Goal: Communication & Community: Answer question/provide support

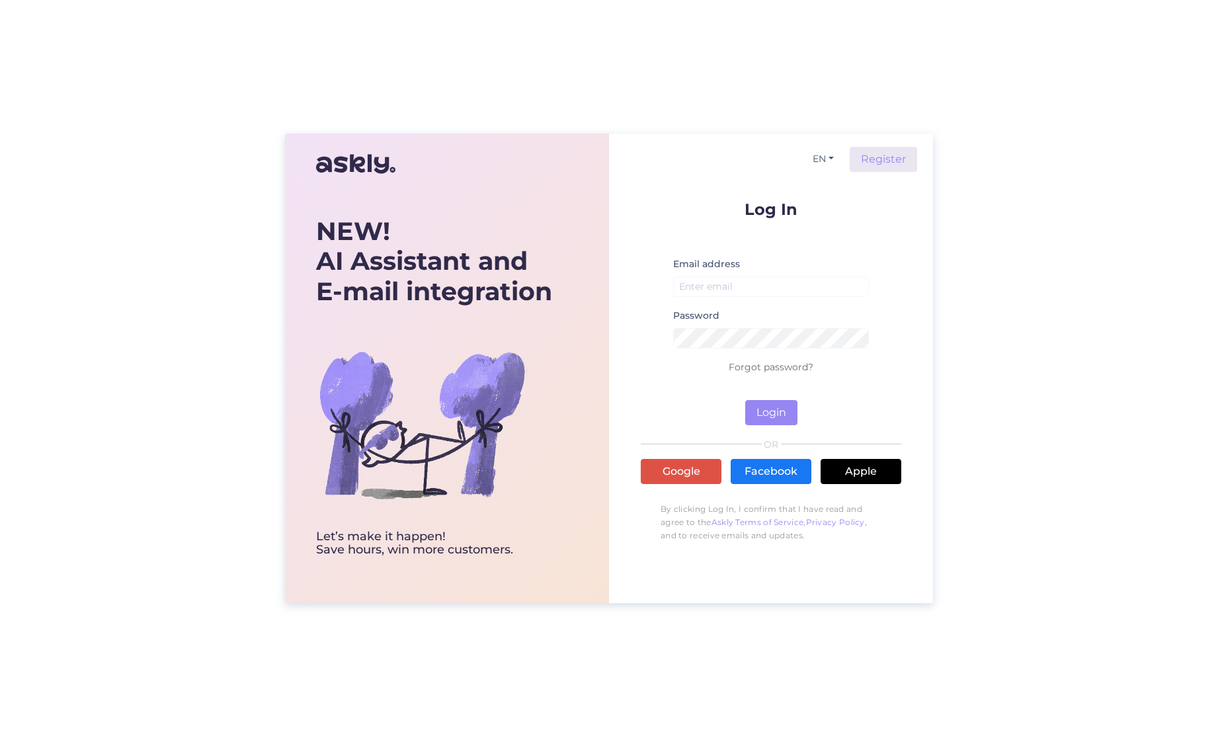
click at [634, 33] on div "NEW! AI Assistant and E-mail integration Let’s make it happen! Save hours, win …" at bounding box center [609, 368] width 1218 height 736
click at [787, 294] on input "email" at bounding box center [771, 287] width 196 height 21
click at [740, 289] on input "email" at bounding box center [771, 287] width 196 height 21
type input "[EMAIL_ADDRESS][DOMAIN_NAME]"
click at [767, 362] on link "Forgot password?" at bounding box center [771, 367] width 85 height 12
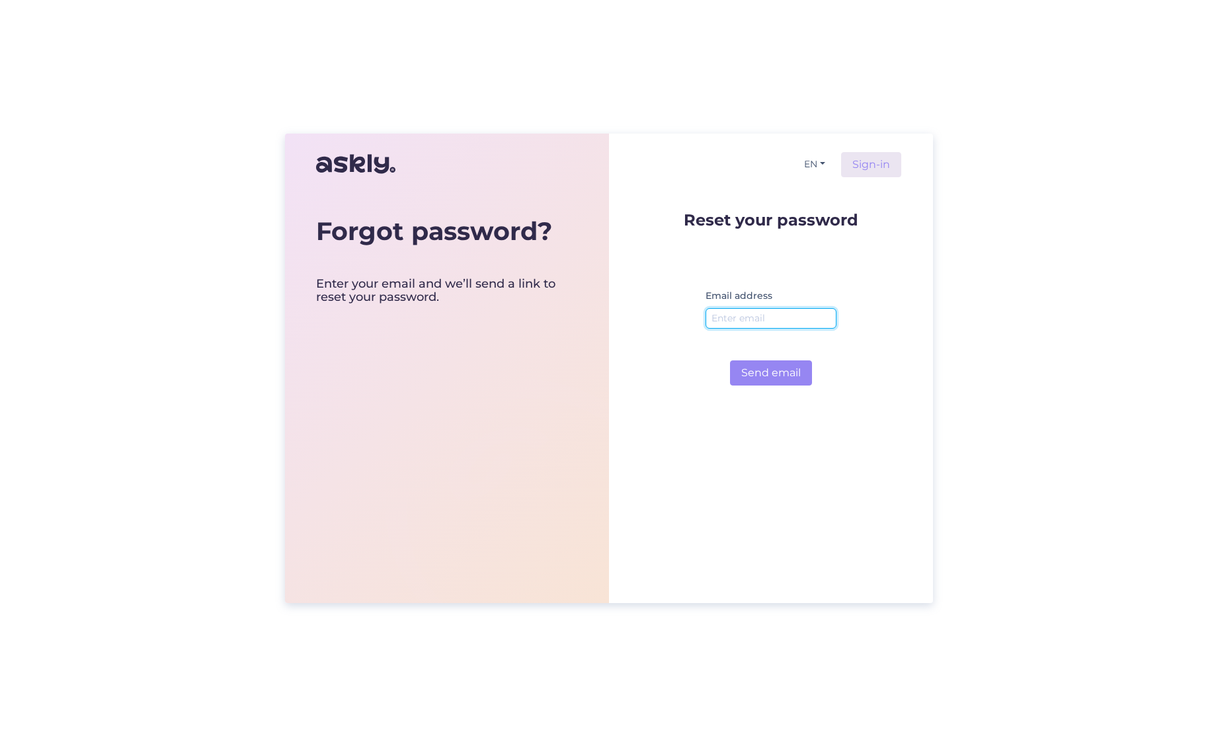
click at [761, 320] on input "email" at bounding box center [771, 318] width 131 height 21
type input "[EMAIL_ADDRESS][DOMAIN_NAME]"
click at [750, 370] on button "Send email" at bounding box center [771, 373] width 82 height 25
click at [861, 159] on link "Sign-in" at bounding box center [871, 164] width 60 height 25
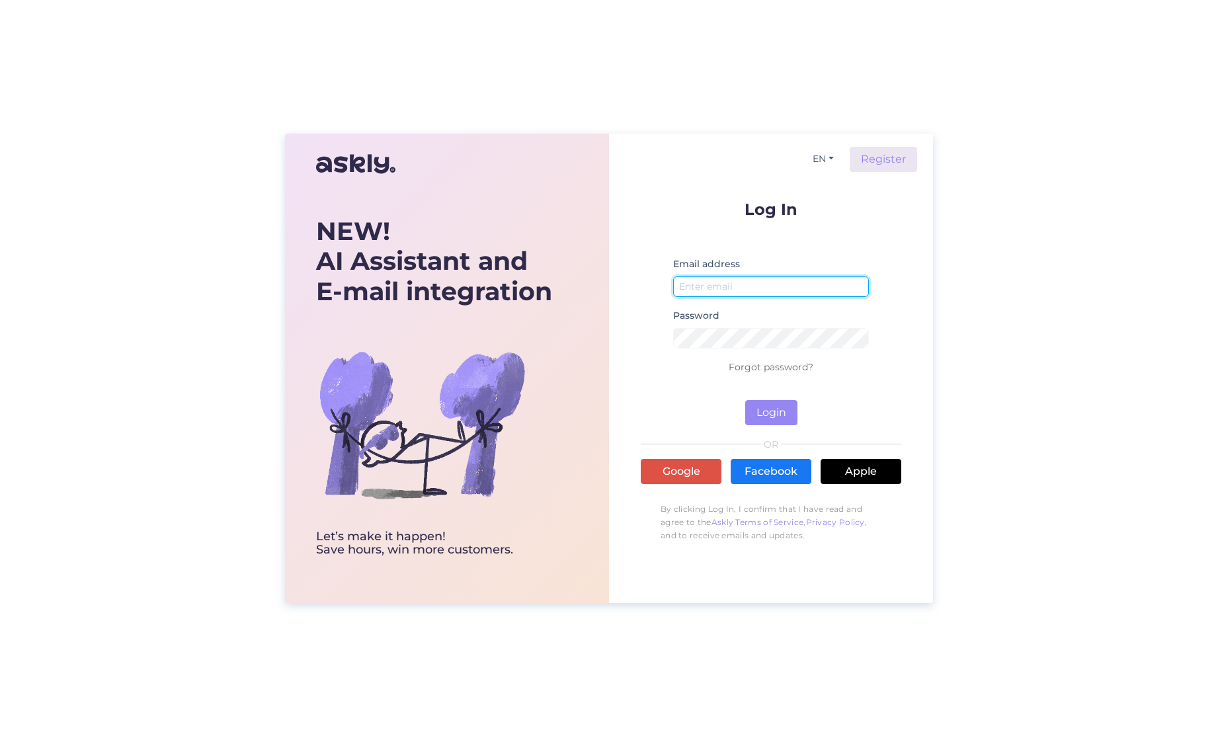
click at [725, 279] on input "email" at bounding box center [771, 287] width 196 height 21
type input "[EMAIL_ADDRESS][DOMAIN_NAME]"
click at [777, 417] on button "Login" at bounding box center [772, 412] width 52 height 25
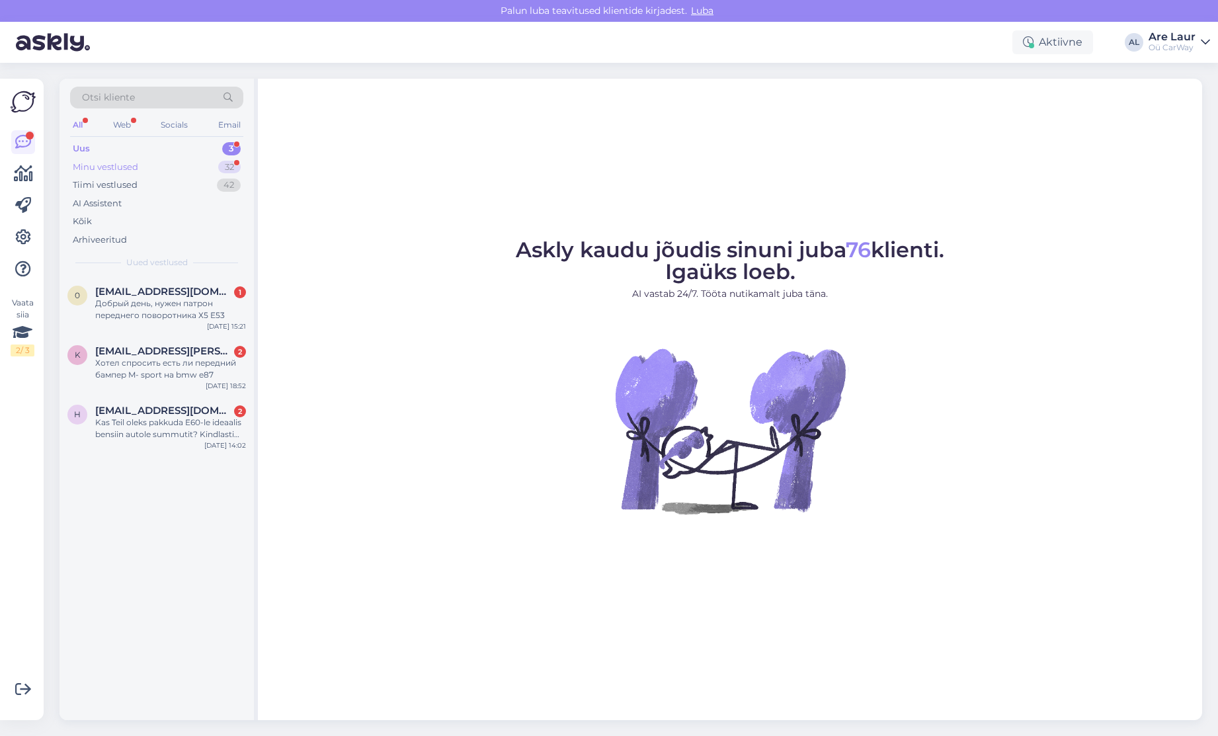
click at [122, 163] on div "Minu vestlused" at bounding box center [105, 167] width 65 height 13
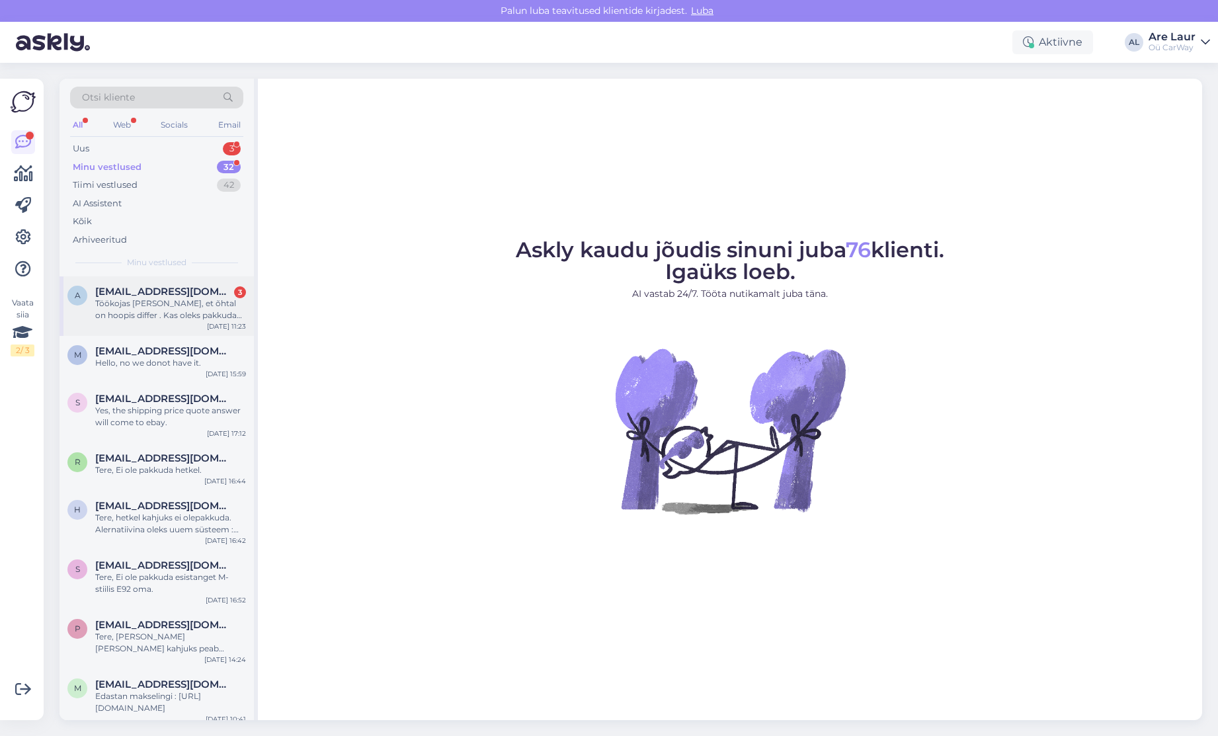
click at [145, 289] on span "[EMAIL_ADDRESS][DOMAIN_NAME]" at bounding box center [164, 292] width 138 height 12
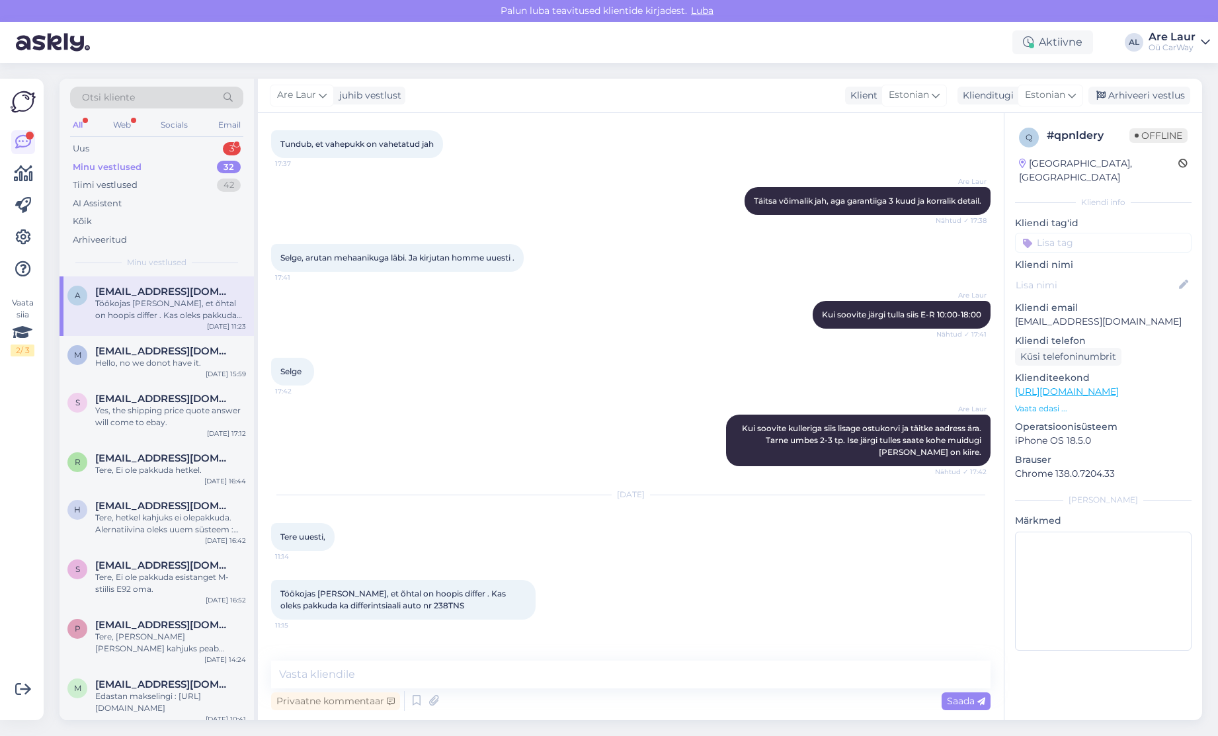
scroll to position [587, 0]
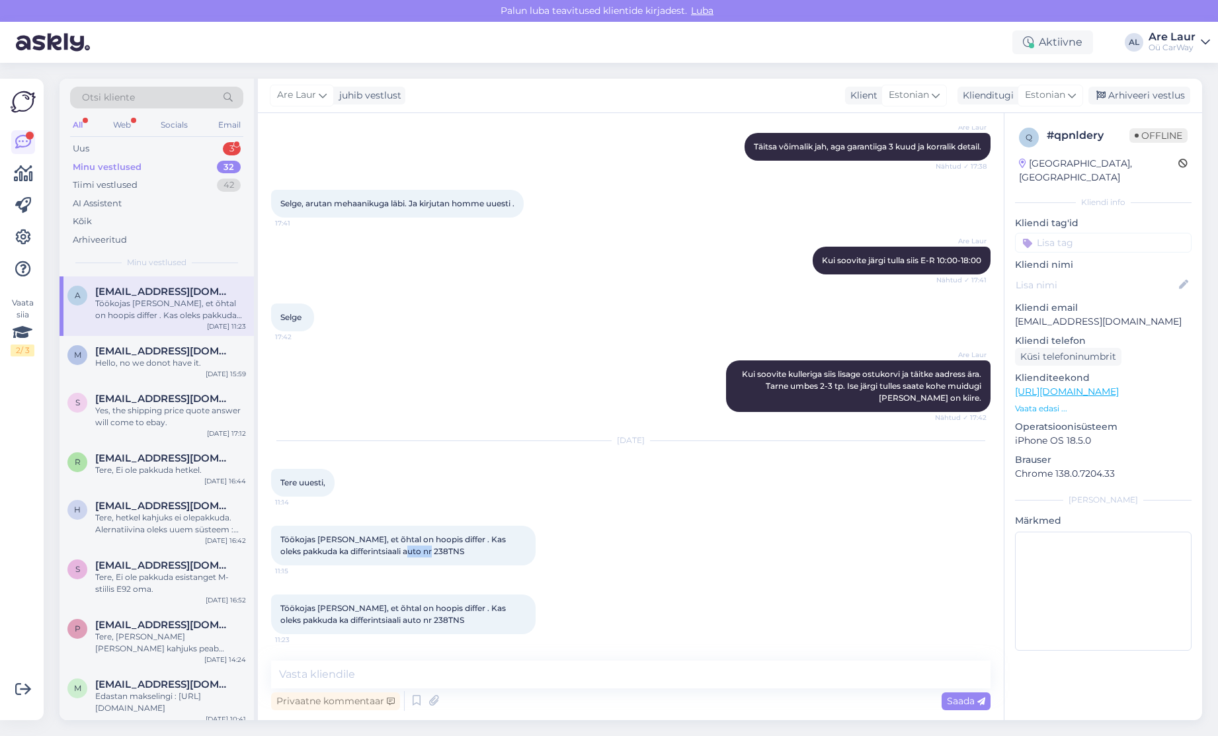
drag, startPoint x: 407, startPoint y: 551, endPoint x: 379, endPoint y: 552, distance: 27.8
click at [379, 552] on span "Töökojas [PERSON_NAME], et õhtal on hoopis differ . Kas oleks pakkuda ka differ…" at bounding box center [394, 545] width 228 height 22
copy span "238TNS"
click at [344, 674] on textarea at bounding box center [631, 675] width 720 height 28
type textarea "Tere, kas saite auto korda ja mure on lahendatud ?"
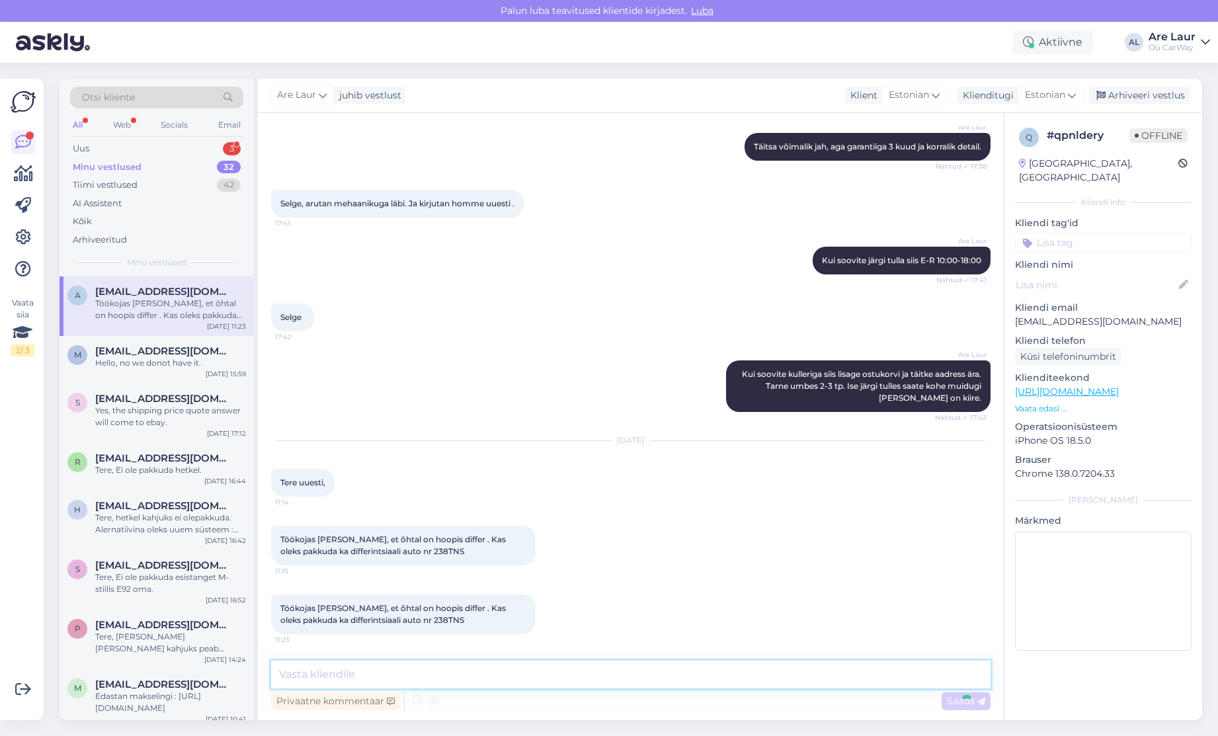
scroll to position [672, 0]
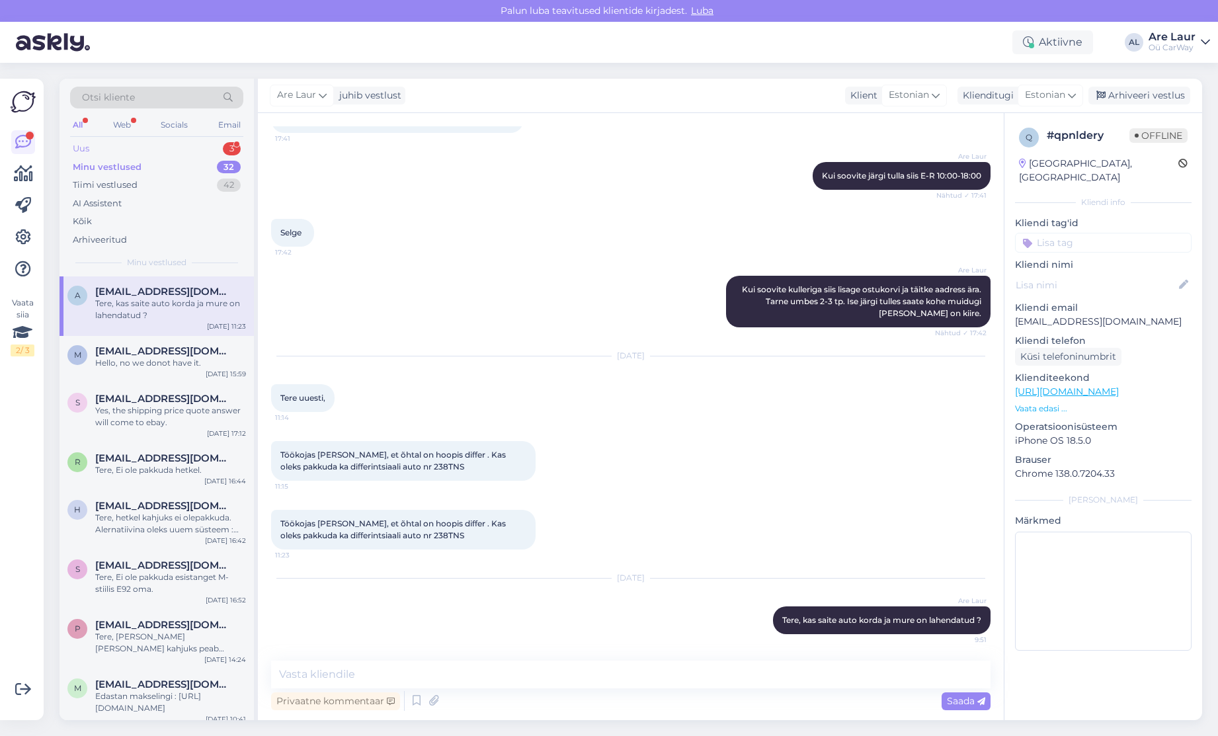
click at [95, 155] on div "Uus 3" at bounding box center [156, 149] width 173 height 19
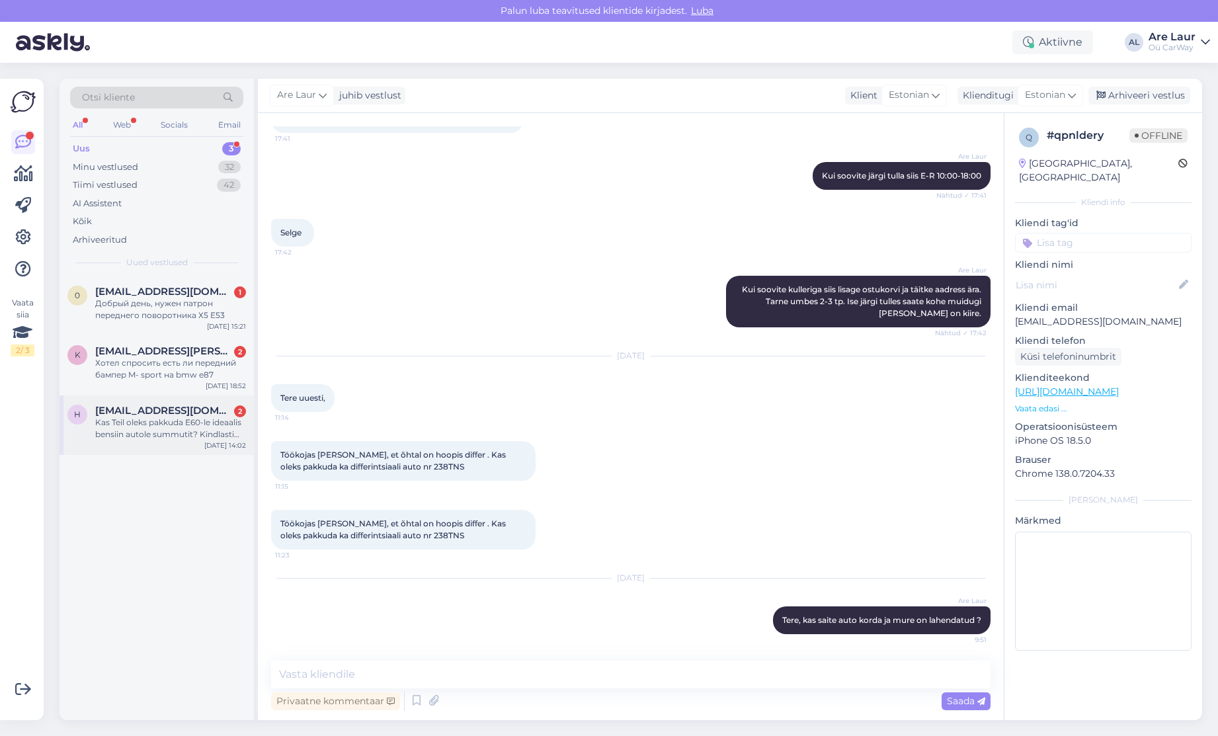
click at [160, 426] on div "Kas Teil oleks pakkuda E60-le ideaalis bensiin autole summutit? Kindlasti peab …" at bounding box center [170, 429] width 151 height 24
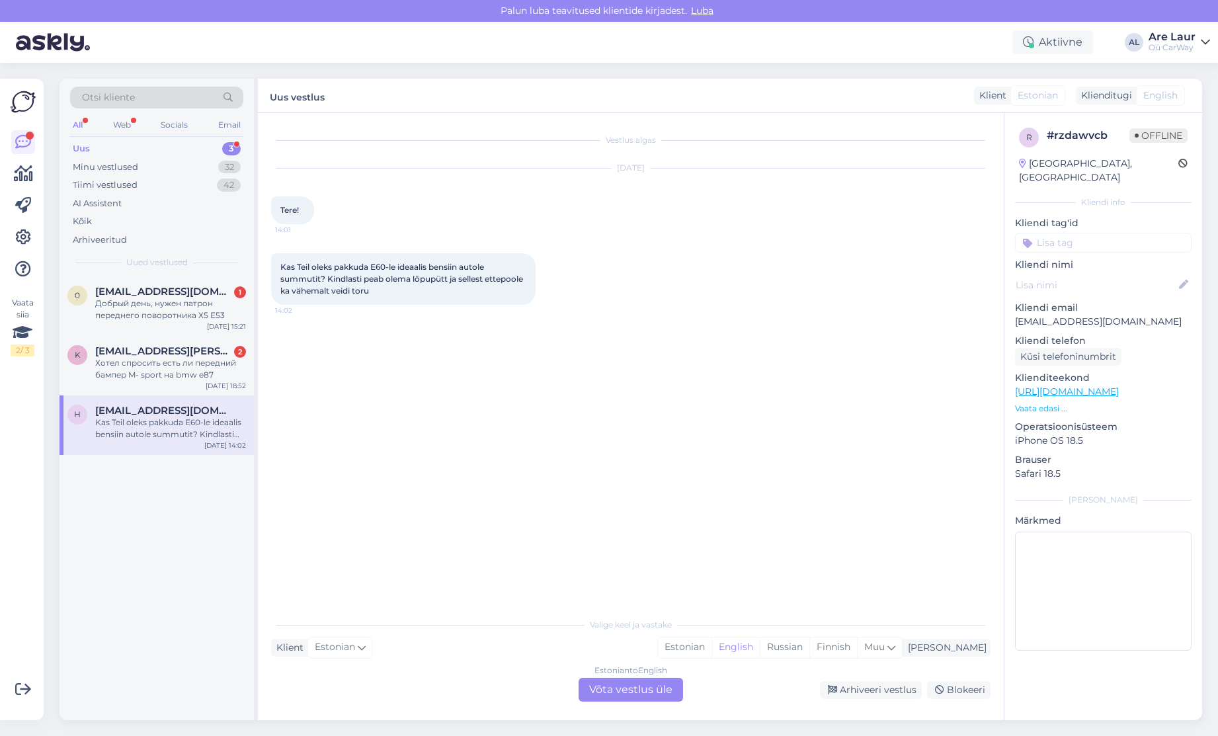
click at [607, 689] on div "Estonian to English Võta vestlus üle" at bounding box center [631, 690] width 105 height 24
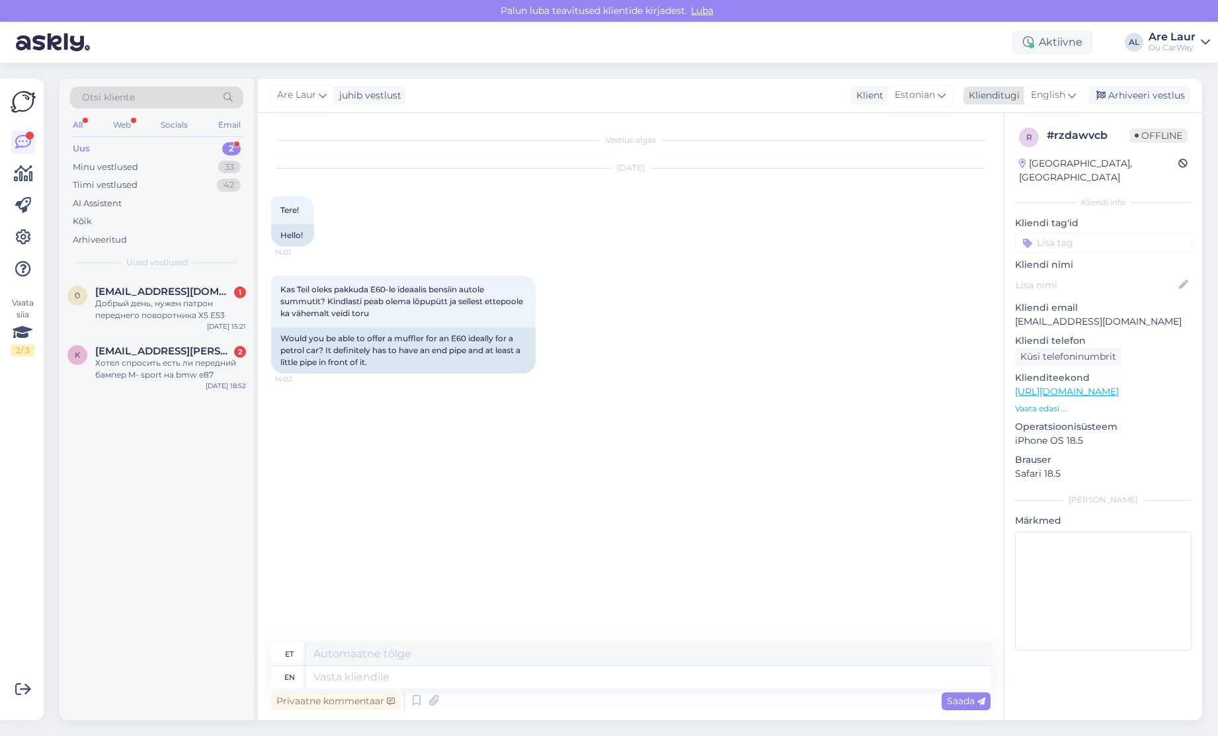
click at [1060, 91] on span "English" at bounding box center [1048, 95] width 34 height 15
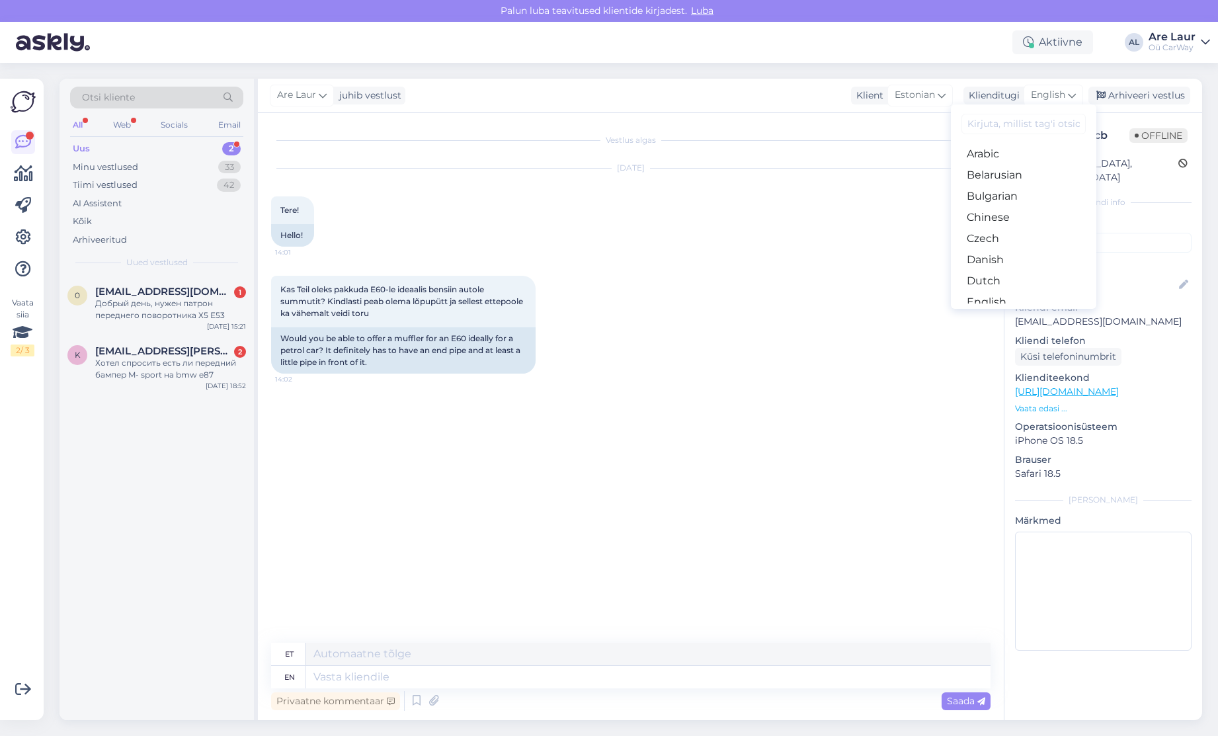
type input "r"
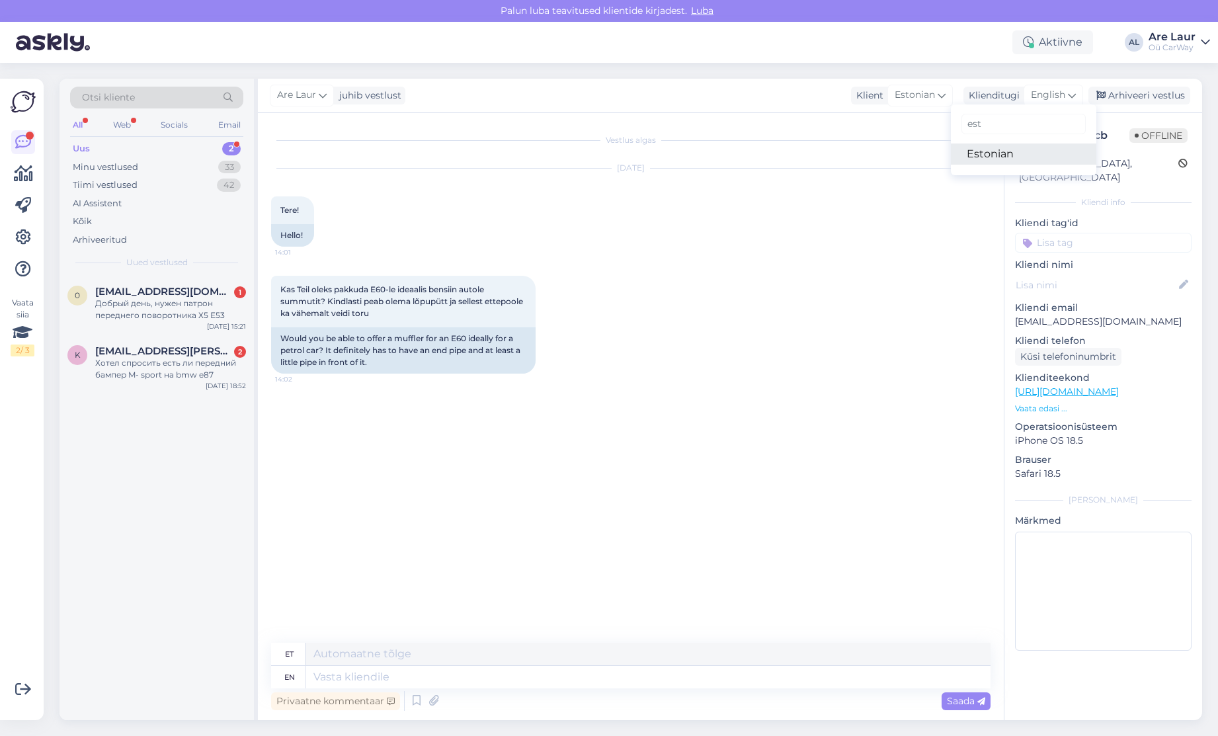
type input "est"
click at [972, 155] on link "Estonian" at bounding box center [1024, 154] width 146 height 21
click at [335, 682] on textarea at bounding box center [631, 675] width 720 height 28
type textarea "Tere, Kas saite juba otsistud varuosa ja mure lahendatud, võin on veel mure akt…"
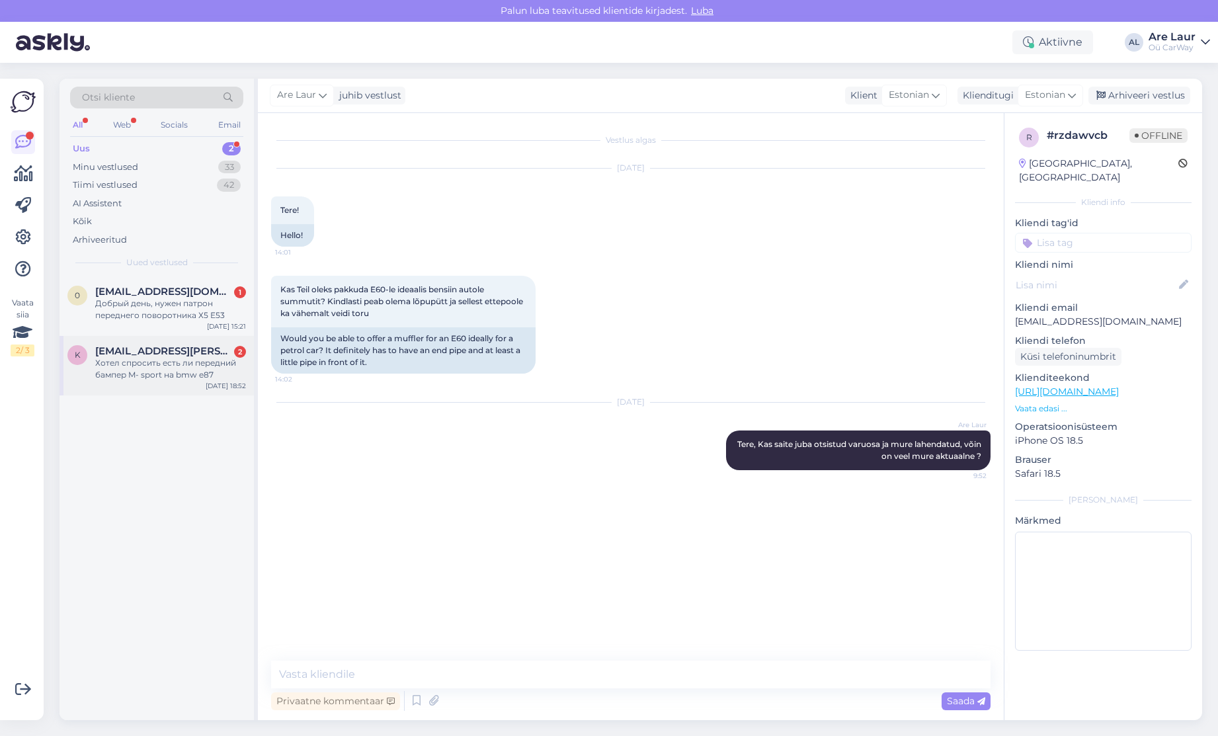
click at [157, 361] on div "Хотел спросить есть ли передний бампер M- sport на bmw e87" at bounding box center [170, 369] width 151 height 24
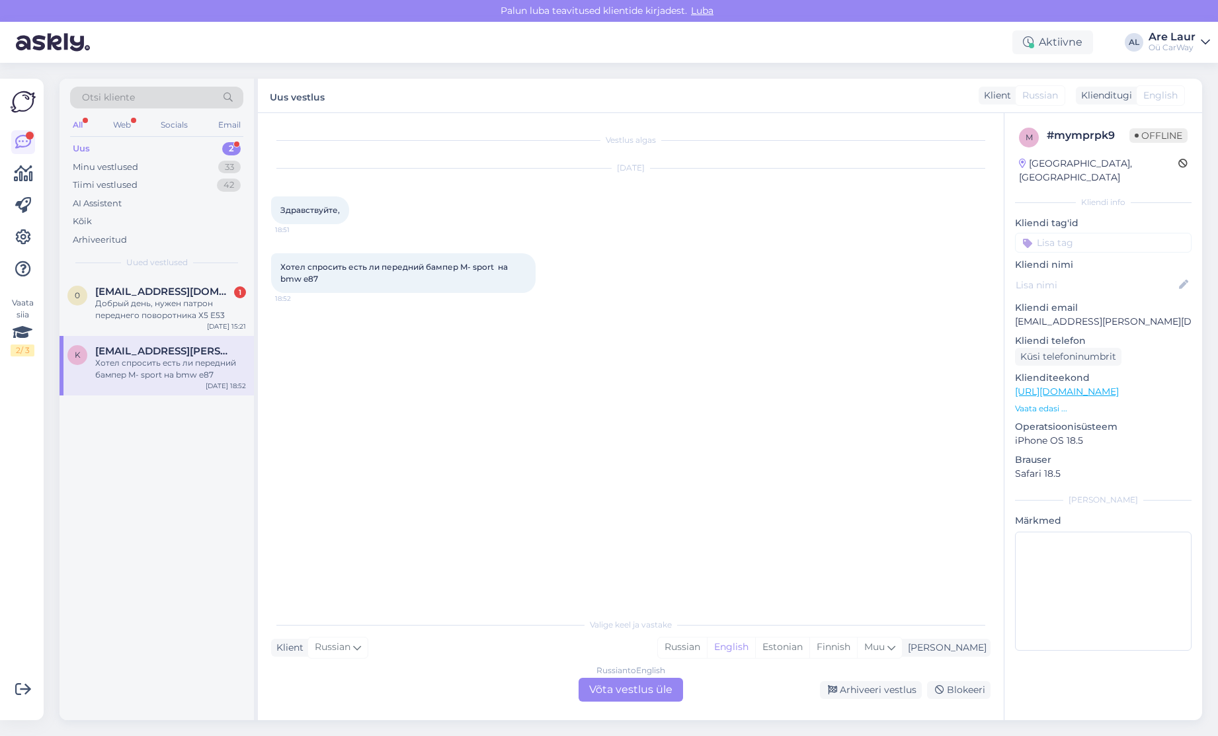
click at [589, 689] on div "Russian to English Võta vestlus üle" at bounding box center [631, 690] width 105 height 24
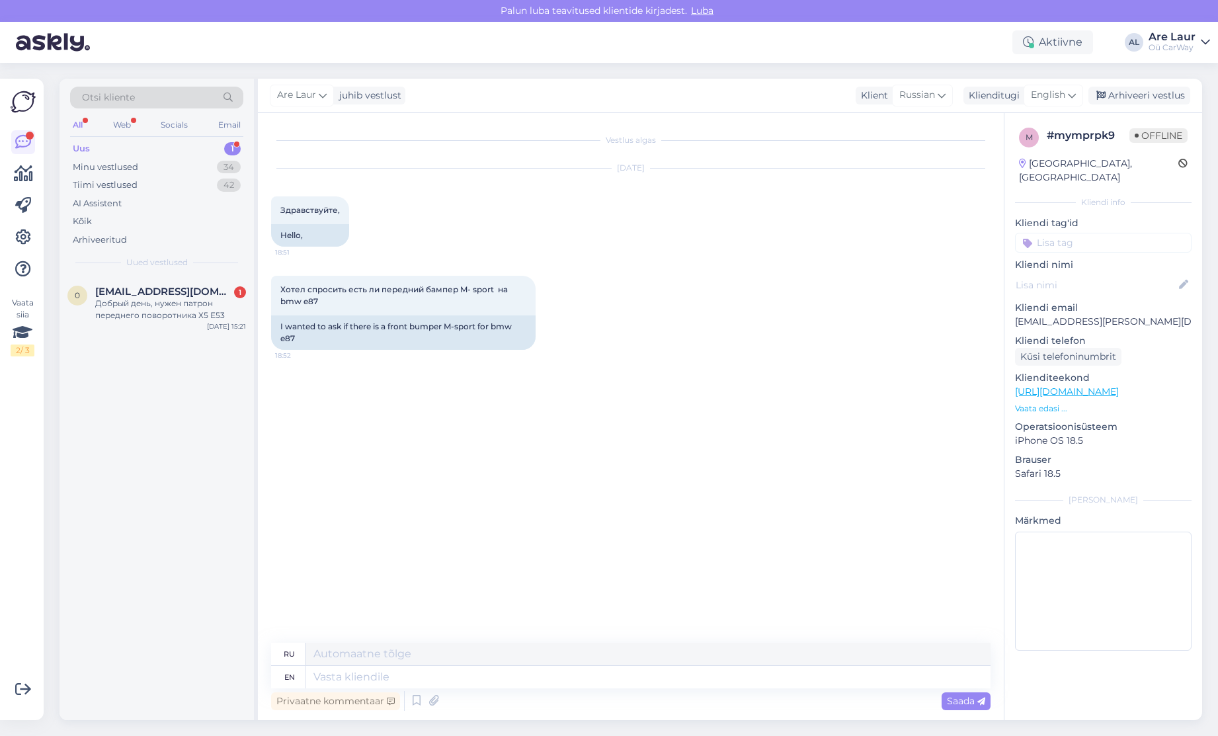
click at [1084, 386] on link "[URL][DOMAIN_NAME]" at bounding box center [1067, 392] width 104 height 12
click at [388, 646] on textarea at bounding box center [648, 654] width 685 height 22
paste textarea "Здравствуйте! Cейчас нет в наличии. МЫ ОТКРЫЛИ РЕМОНТНУЮ МАСТЕРСКУЮ. ПО СЛУЧАЮ …"
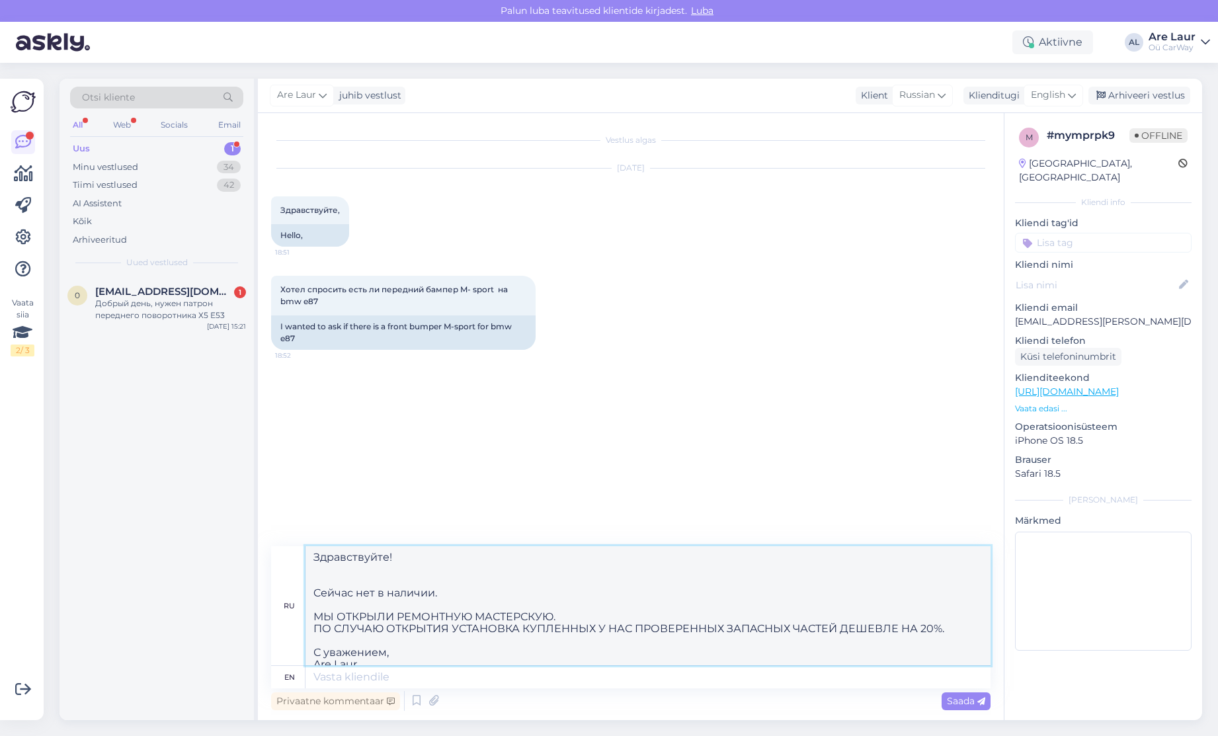
scroll to position [53, 0]
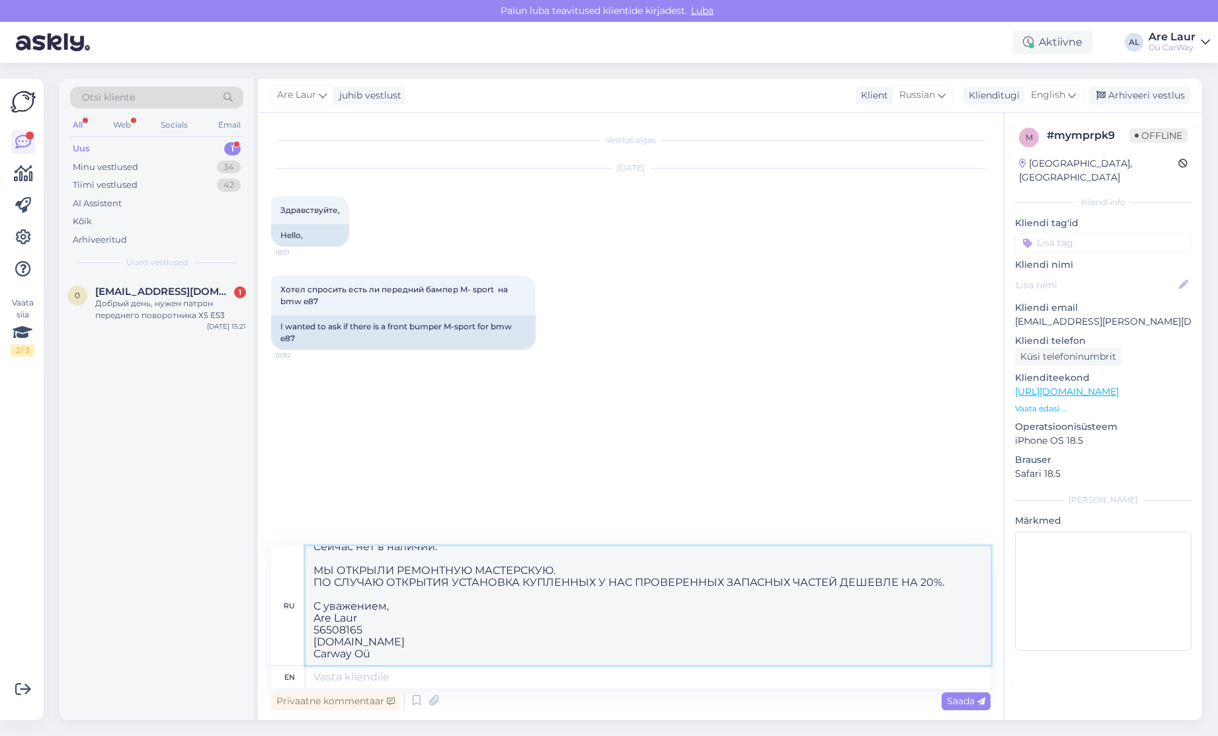
drag, startPoint x: 313, startPoint y: 565, endPoint x: 947, endPoint y: 578, distance: 634.5
click at [947, 578] on textarea "Здравствуйте! Cейчас нет в наличии. МЫ ОТКРЫЛИ РЕМОНТНУЮ МАСТЕРСКУЮ. ПО СЛУЧАЮ …" at bounding box center [648, 605] width 685 height 119
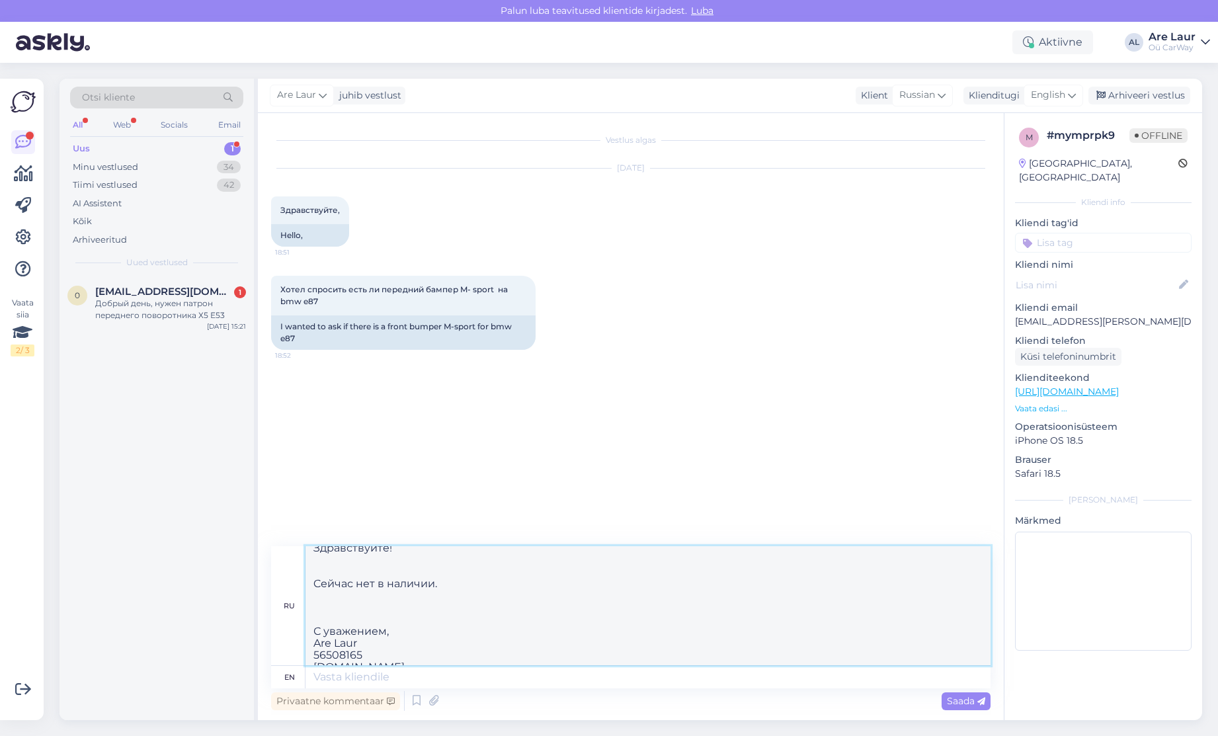
scroll to position [0, 0]
type textarea "Здравствуйте! Cейчас нет в наличии. С уважением, Are Laur 56508165 [DOMAIN_NAME…"
click at [960, 699] on span "Saada" at bounding box center [966, 701] width 38 height 12
click at [1056, 91] on span "English" at bounding box center [1048, 95] width 34 height 15
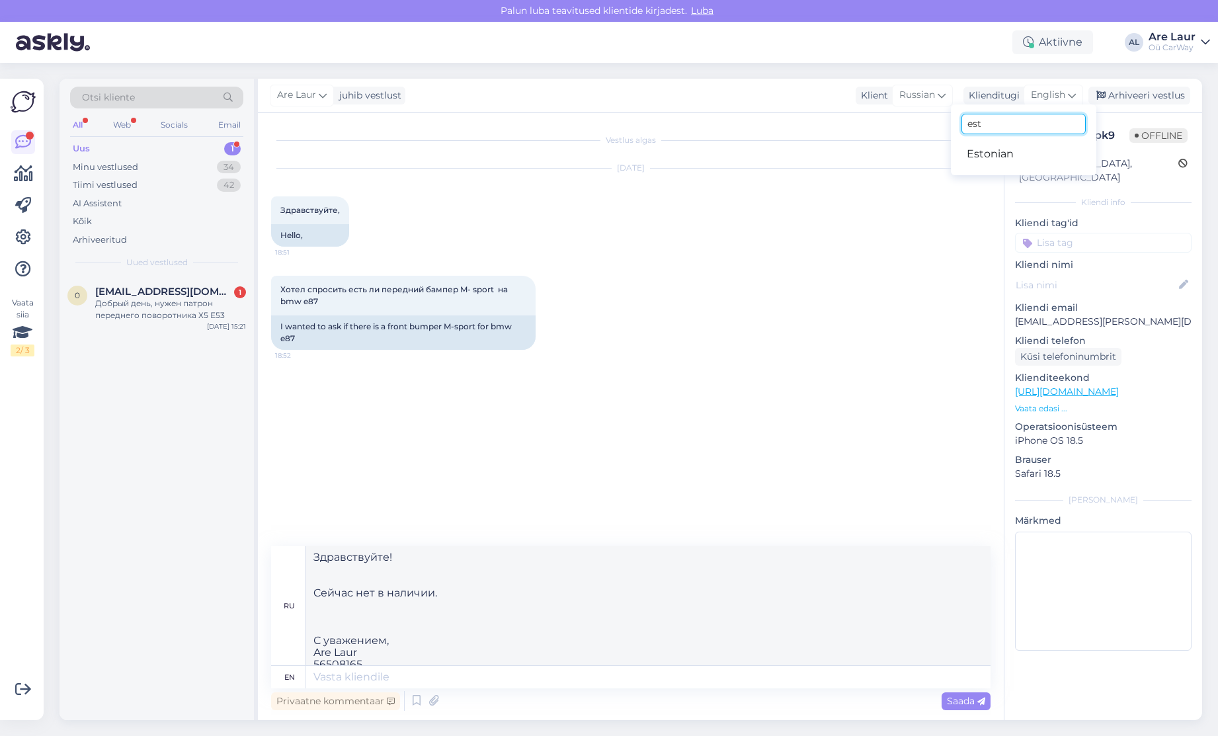
click at [1007, 122] on input "est" at bounding box center [1024, 124] width 124 height 21
type input "rus"
click at [1013, 175] on link "Russian" at bounding box center [1024, 175] width 146 height 21
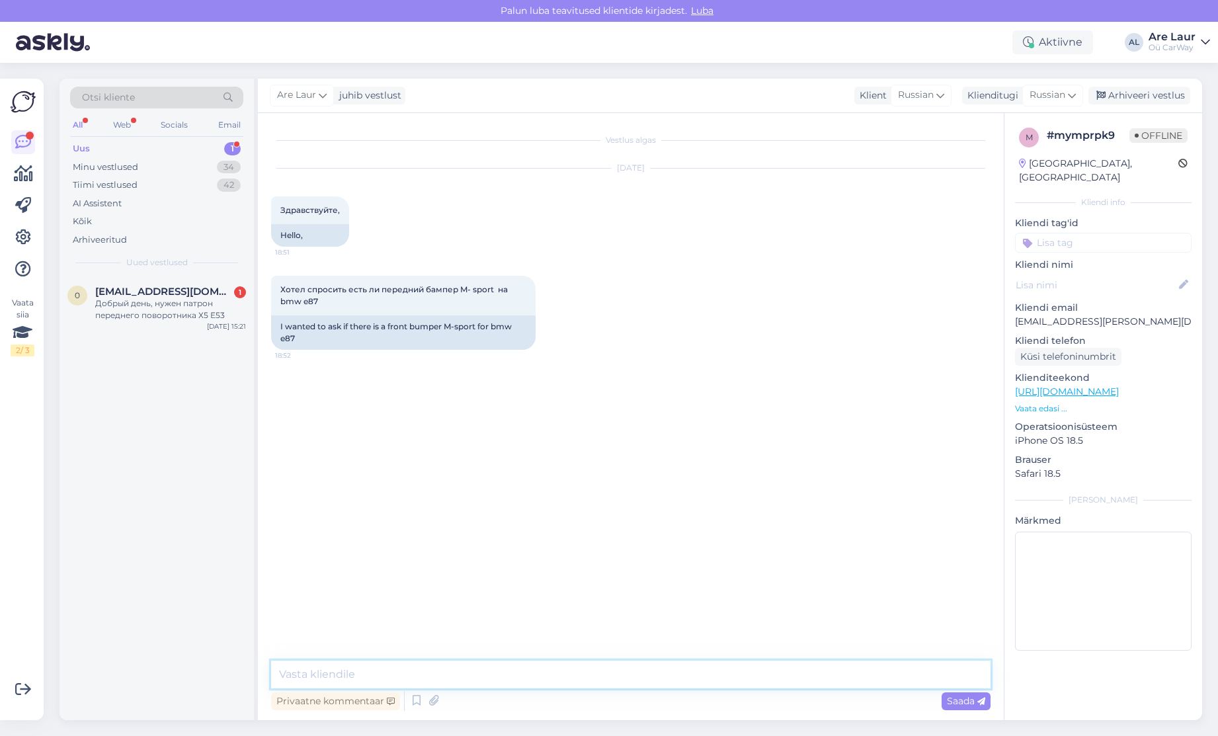
click at [327, 674] on textarea at bounding box center [631, 675] width 720 height 28
paste textarea "Здравствуйте! Cейчас нет в наличии. МЫ ОТКРЫЛИ РЕМОНТНУЮ МАСТЕРСКУЮ. ПО СЛУЧАЮ …"
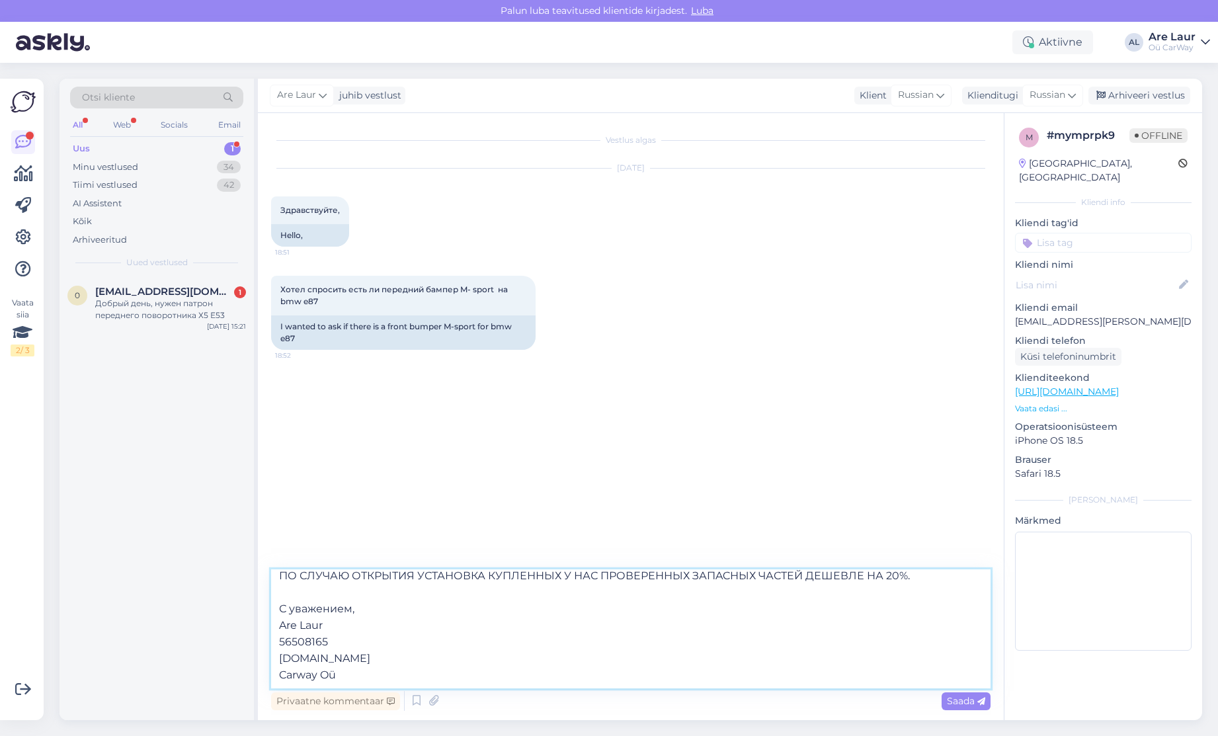
scroll to position [57, 0]
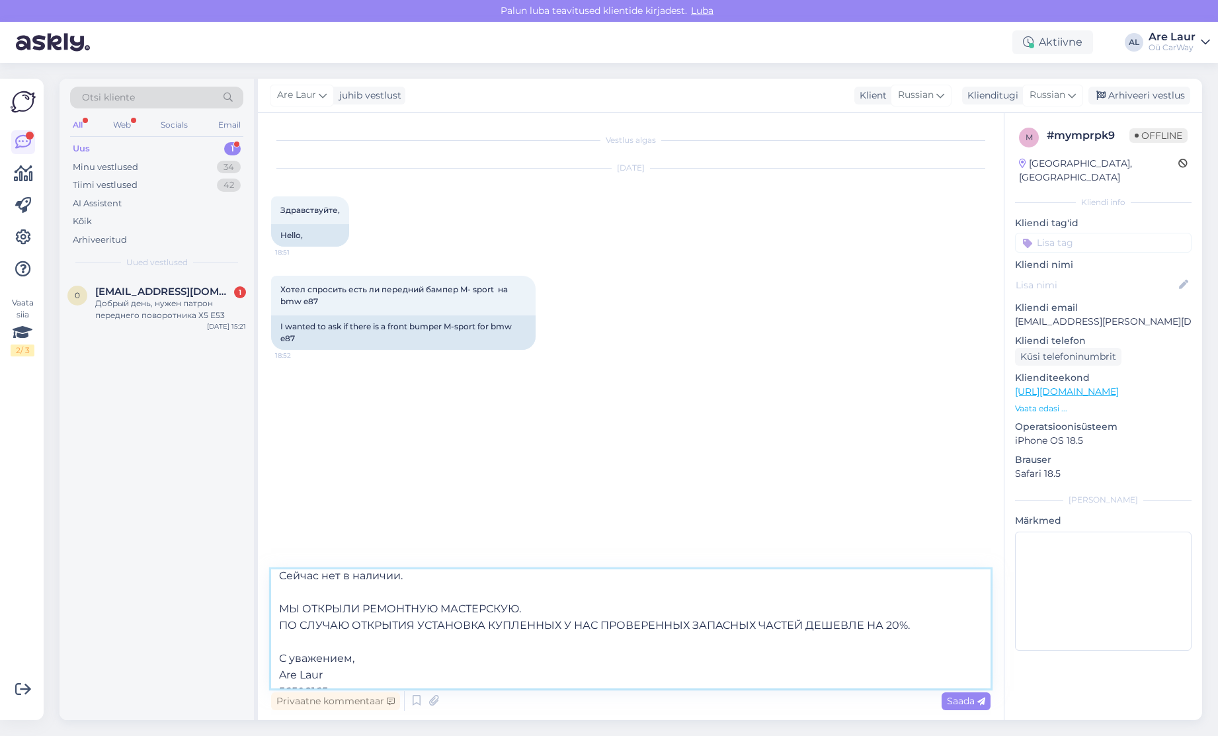
drag, startPoint x: 281, startPoint y: 606, endPoint x: 941, endPoint y: 631, distance: 660.0
click at [941, 631] on textarea "Здравствуйте! Cейчас нет в наличии. МЫ ОТКРЫЛИ РЕМОНТНУЮ МАСТЕРСКУЮ. ПО СЛУЧАЮ …" at bounding box center [631, 629] width 720 height 119
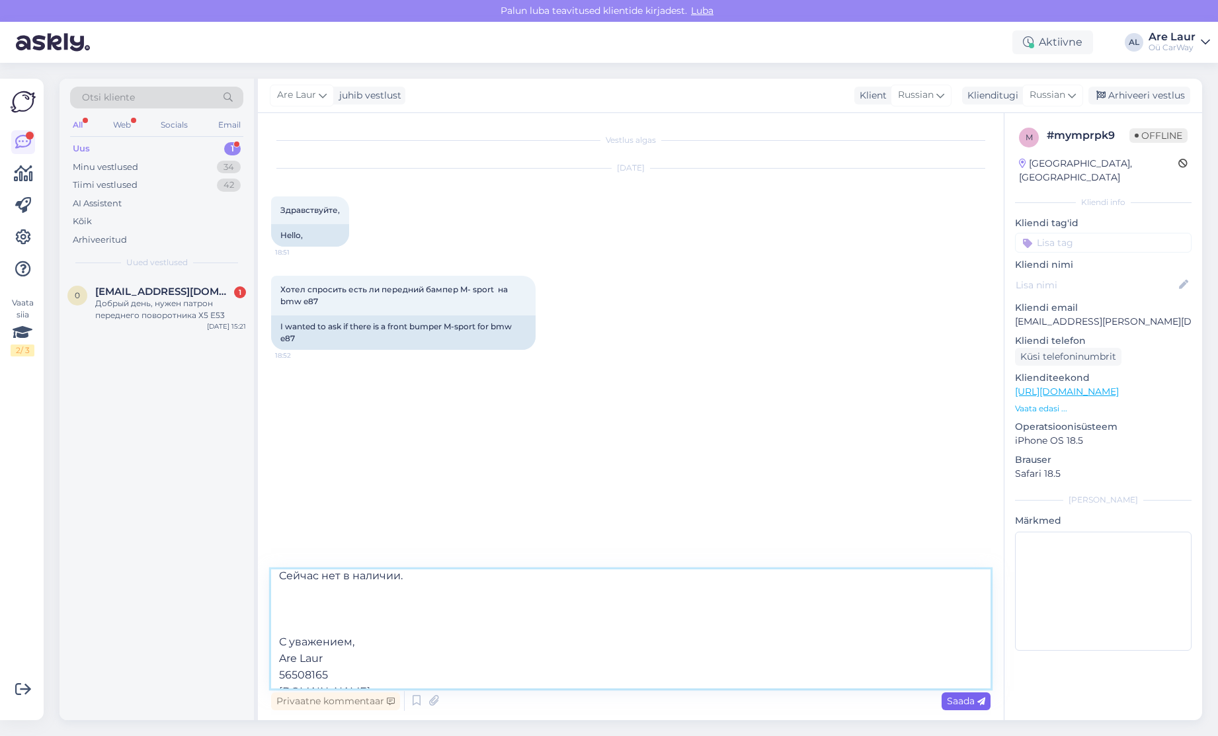
type textarea "Здравствуйте! Cейчас нет в наличии. С уважением, Are Laur 56508165 [DOMAIN_NAME…"
click at [960, 701] on span "Saada" at bounding box center [966, 701] width 38 height 12
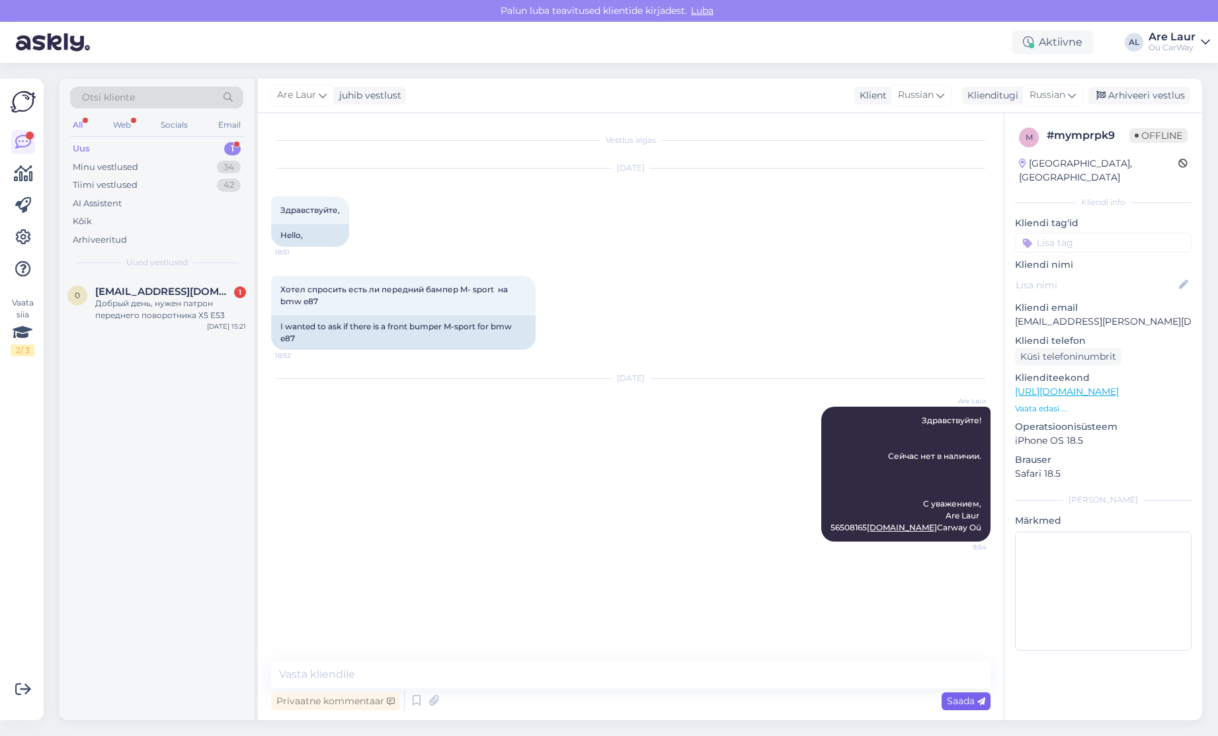
scroll to position [0, 0]
click at [176, 298] on div "Добрый день, нужен патрон переднего поворотника Х5 Е53" at bounding box center [170, 310] width 151 height 24
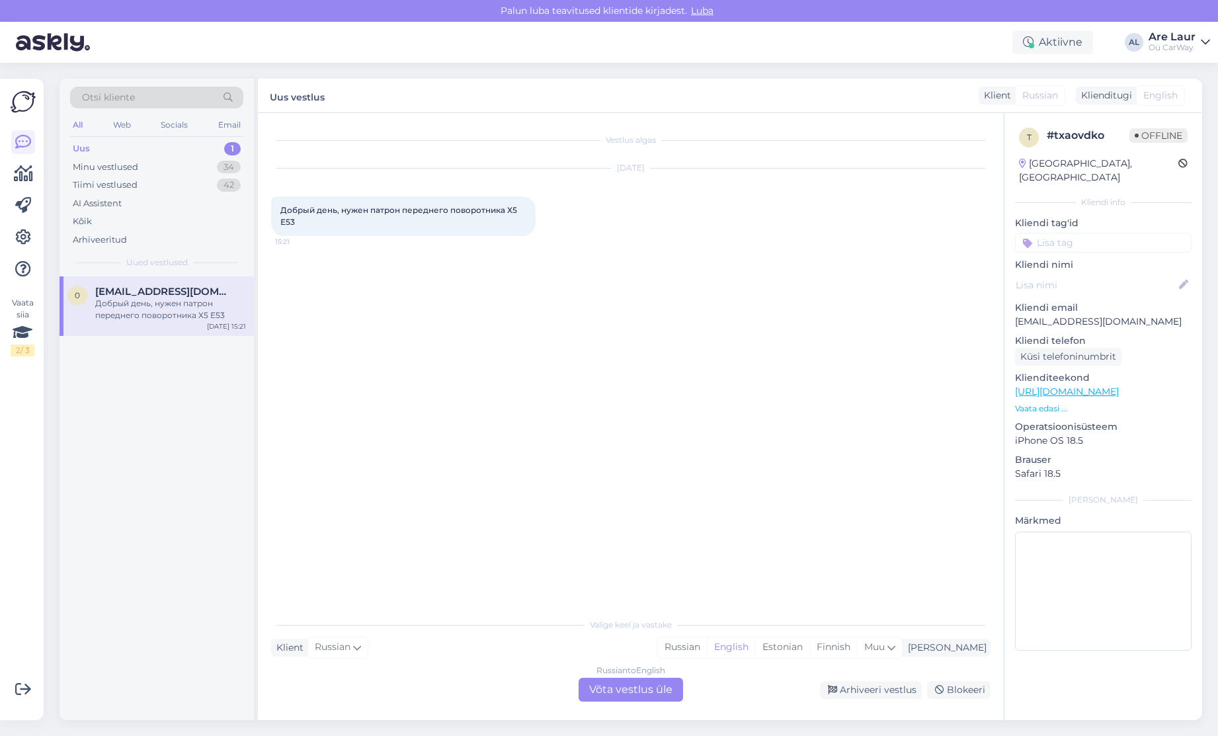
click at [629, 694] on div "Russian to English Võta vestlus üle" at bounding box center [631, 690] width 105 height 24
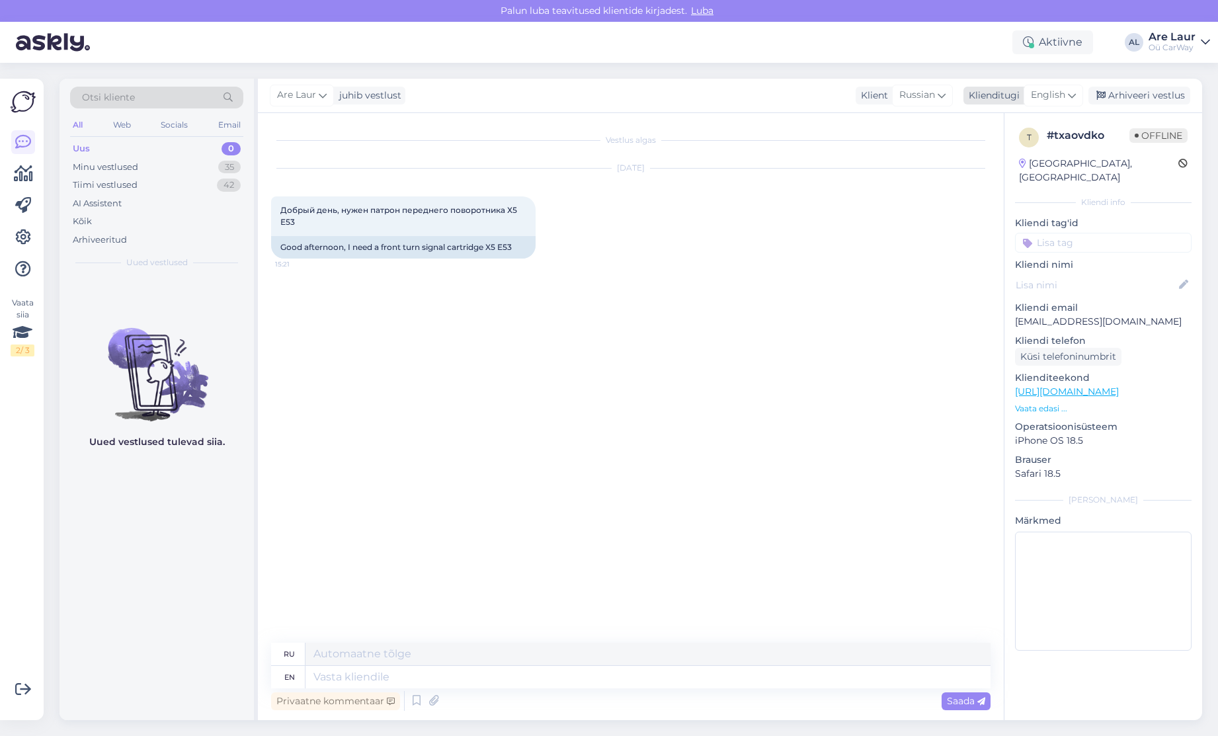
click at [1043, 93] on span "English" at bounding box center [1048, 95] width 34 height 15
click at [1019, 179] on link "Russian" at bounding box center [1024, 175] width 146 height 21
click at [321, 676] on textarea at bounding box center [631, 675] width 720 height 28
type textarea "H"
click at [1046, 91] on span "Russian" at bounding box center [1048, 95] width 36 height 15
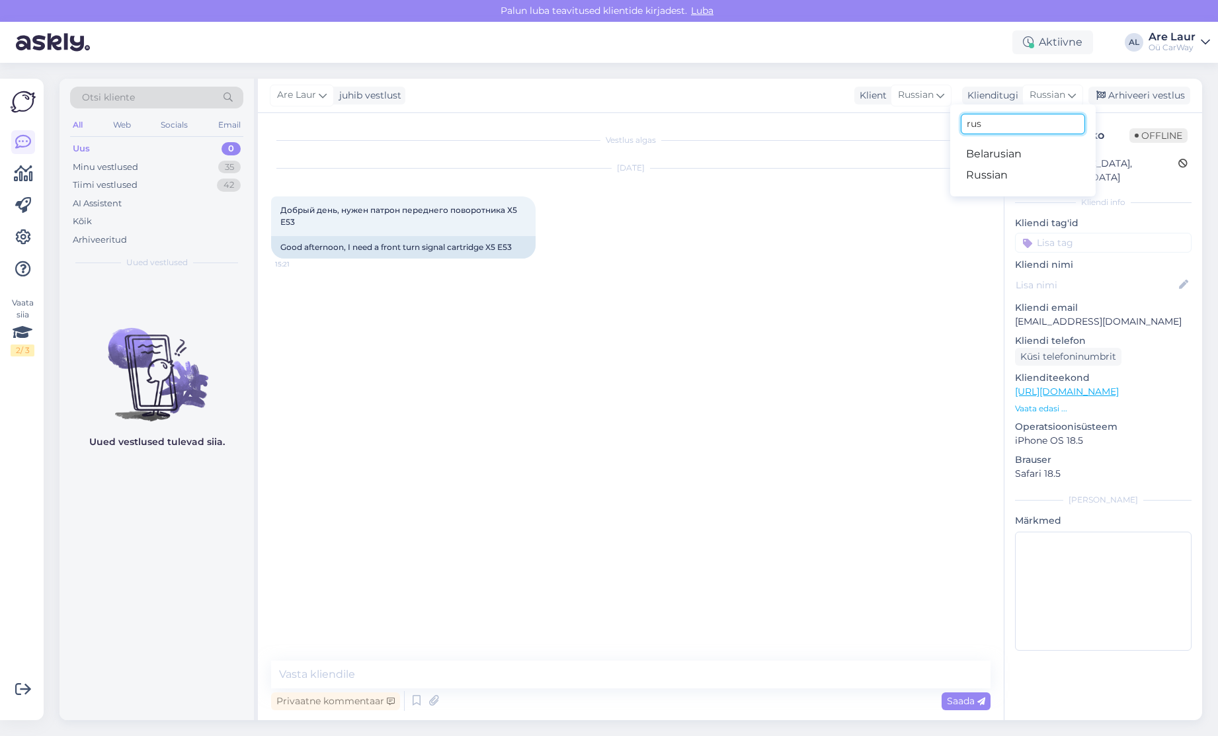
click at [1023, 121] on input "rus" at bounding box center [1023, 124] width 124 height 21
type input "eng"
click at [973, 151] on link "English" at bounding box center [1024, 154] width 146 height 21
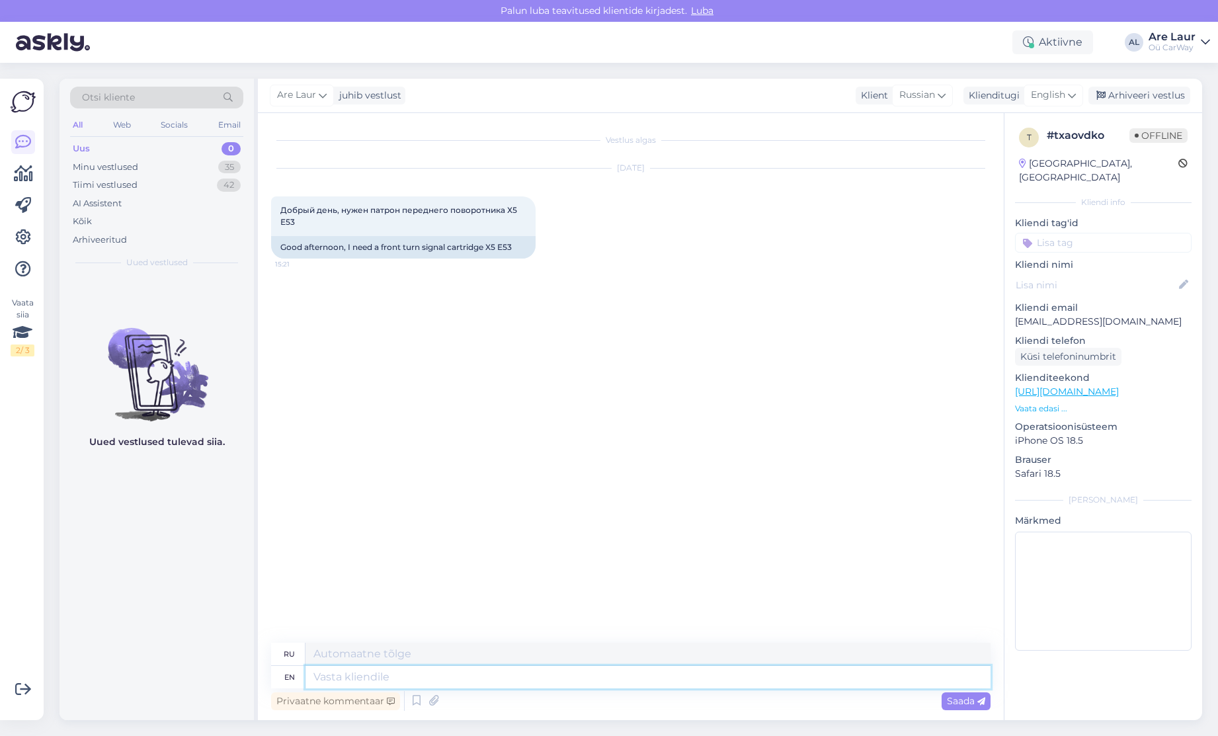
click at [362, 681] on textarea at bounding box center [648, 677] width 685 height 22
type textarea "Hello"
type textarea "Привет"
type textarea "Hello,"
type textarea "Привет,"
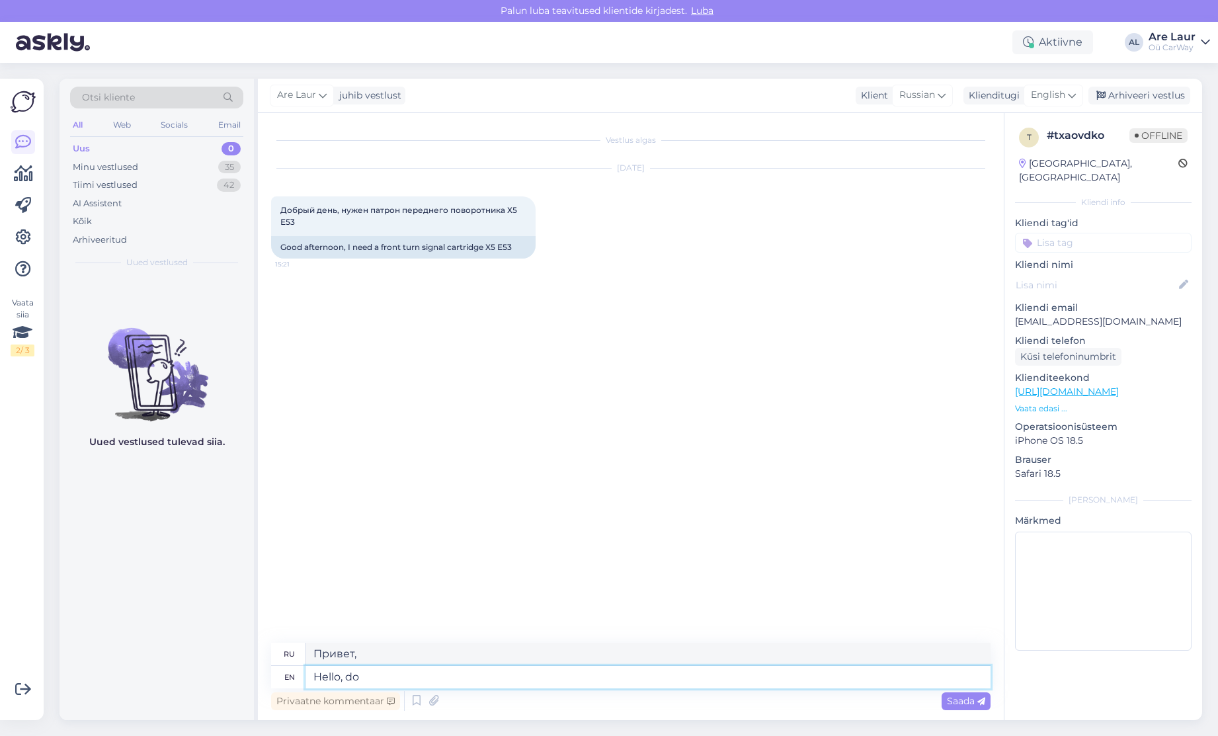
type textarea "Hello, do"
type textarea "Привет, сделай"
type textarea "Hello, do you"
type textarea "Привет, ты"
type textarea "Hello, do you need"
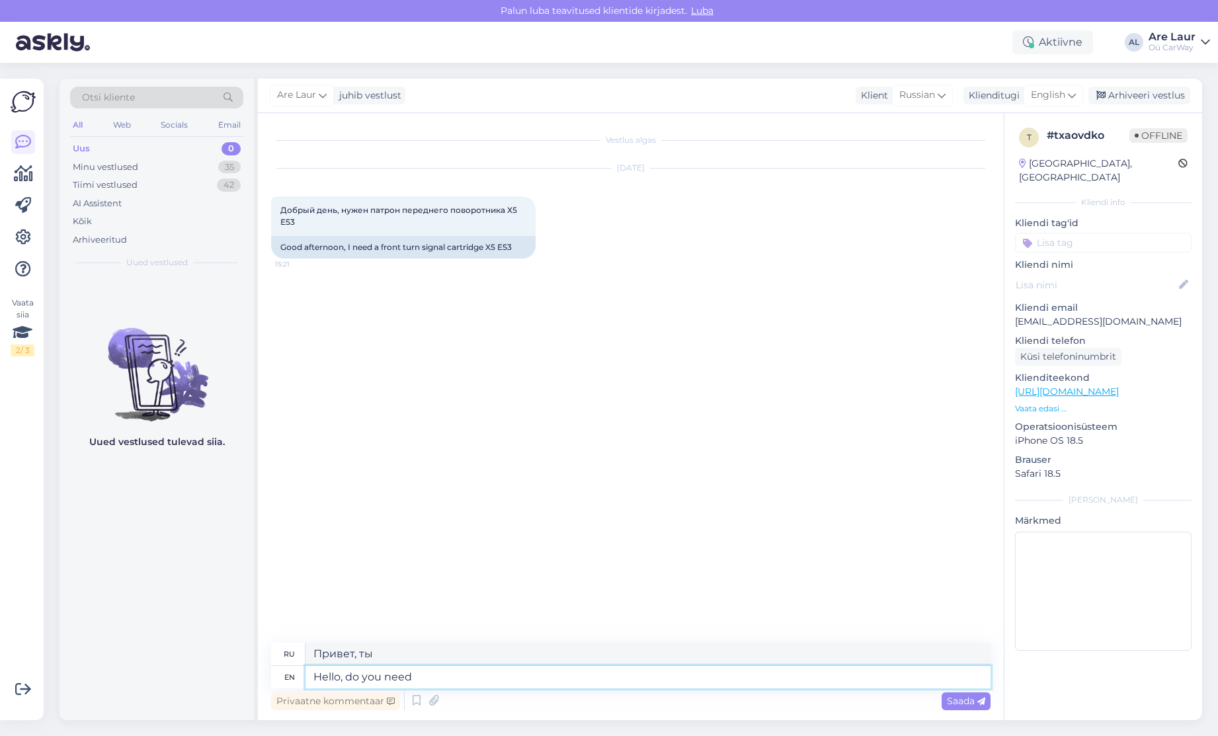
type textarea "Здравствуйте, вам нужно"
type textarea "Hello, do you need it"
type textarea "Привет, тебе это нужно?"
type textarea "Hello, do you need it for"
type textarea "Здравствуйте, вам это нужно?"
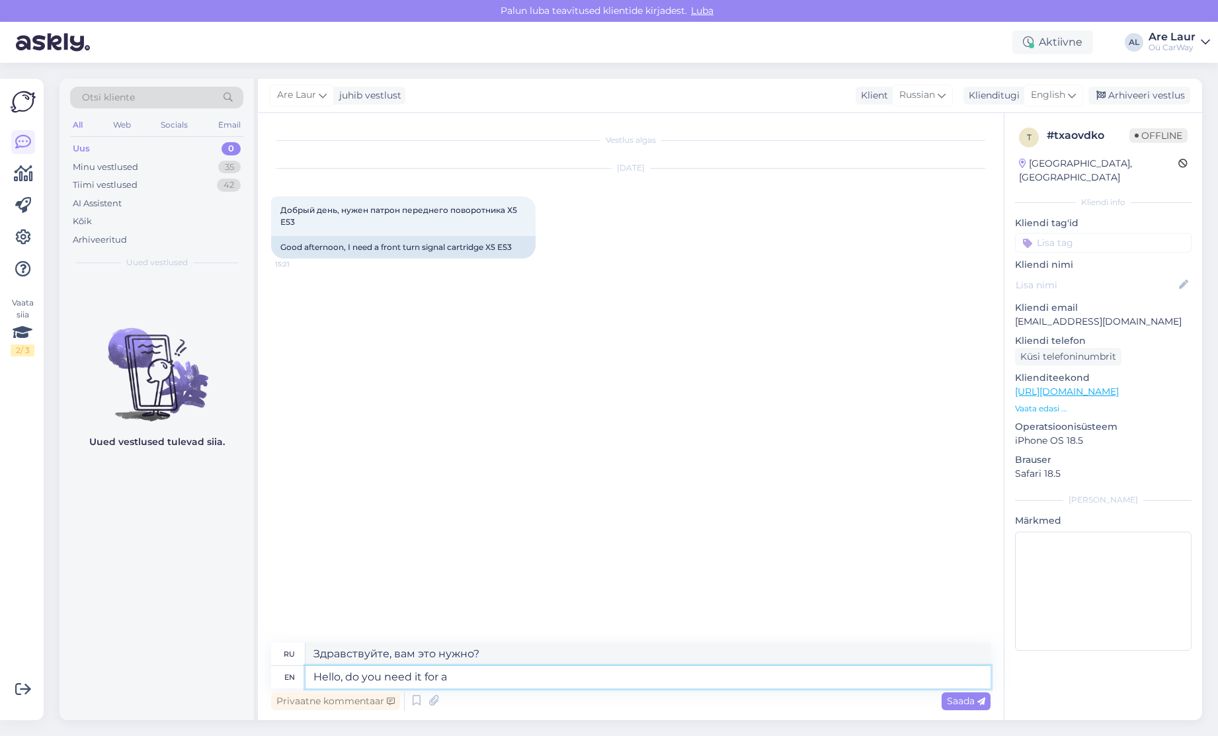
type textarea "Hello, do you need it for a"
type textarea "Здравствуйте, вам это нужно для"
type textarea "Hello, do you need it for a main"
type textarea "Здравствуйте, вам это нужно для основного?"
type textarea "Hello, do you need it for a main light"
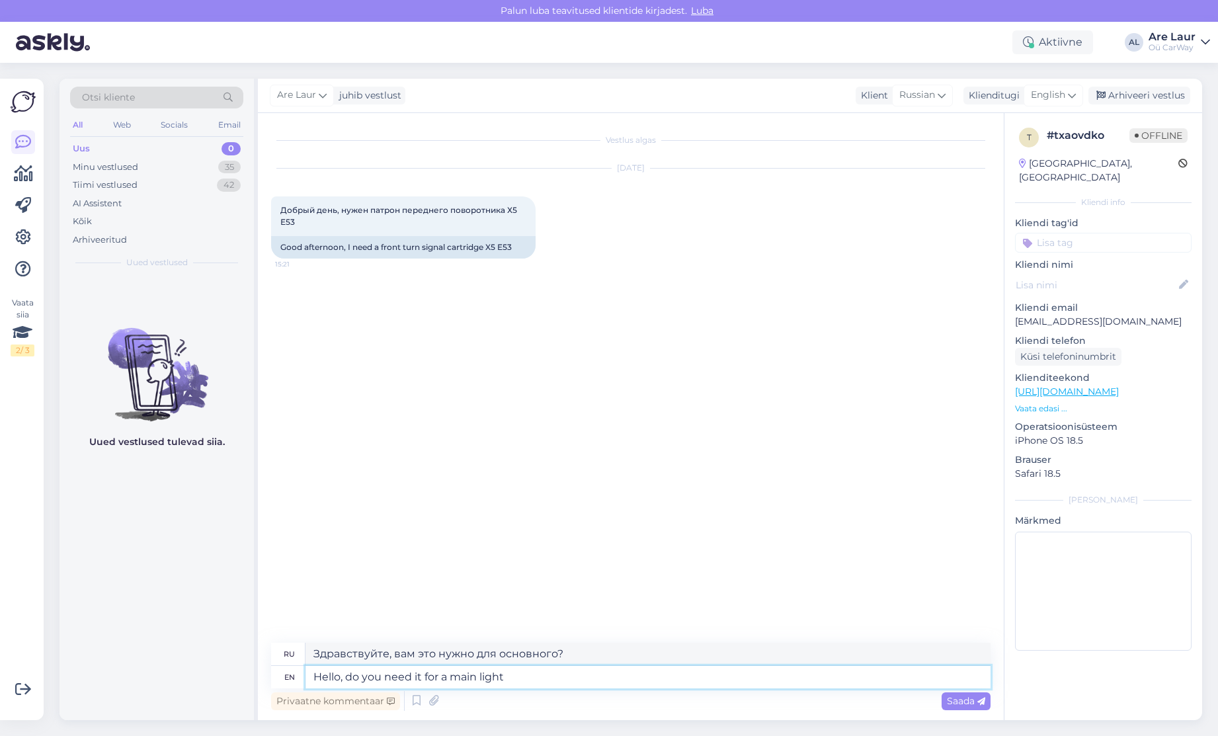
type textarea "Здравствуйте, вам это нужно для основного света?"
type textarea "Hello, do you need it for a main light or"
type textarea "Здравствуйте, вам это нужно для основного света или"
type textarea "Hello, do you need it for a main light or for"
type textarea "Здравствуйте, вам это нужно для основного света или для"
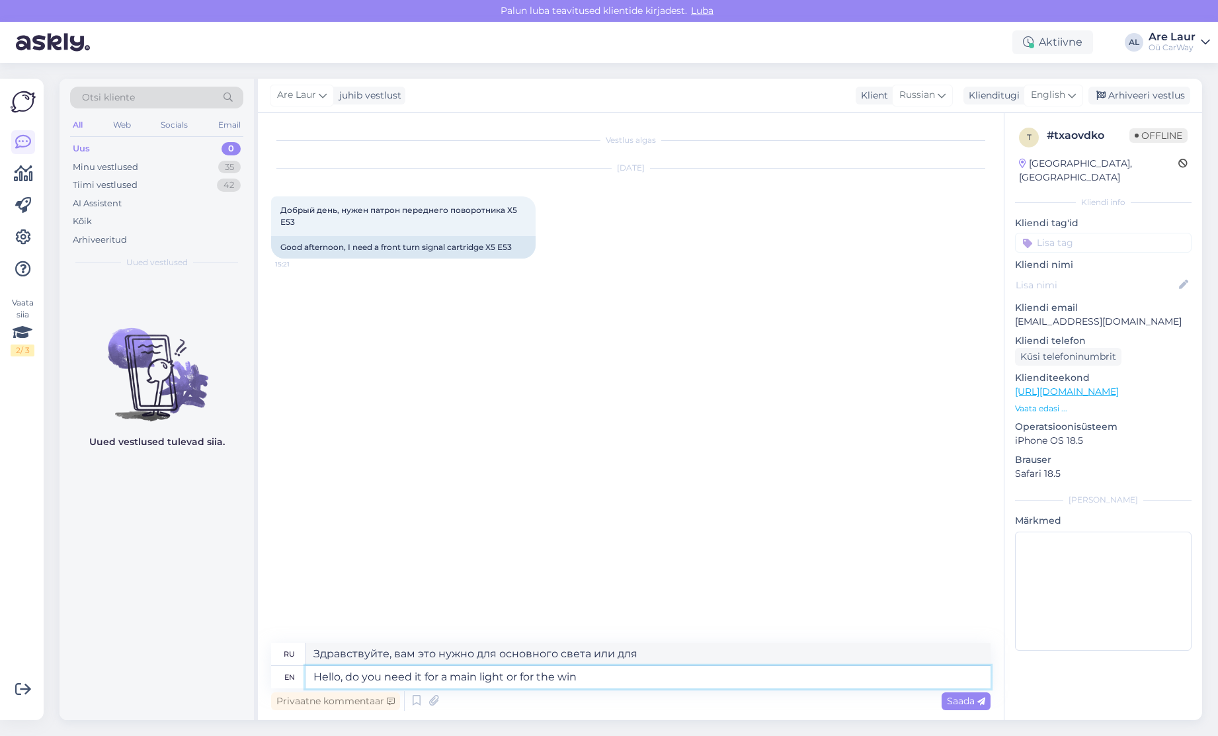
type textarea "Hello, do you need it for a main light or for the wing"
type textarea "Здравствуйте, вам это нужно для основного света или для крыла?"
type textarea "Hello, do you need it for a main light or for the wing"
type textarea "Здравствуйте, вам это нужно для основного света или для крыла?"
type textarea "Hello, do you need it for a main light or for the wing?"
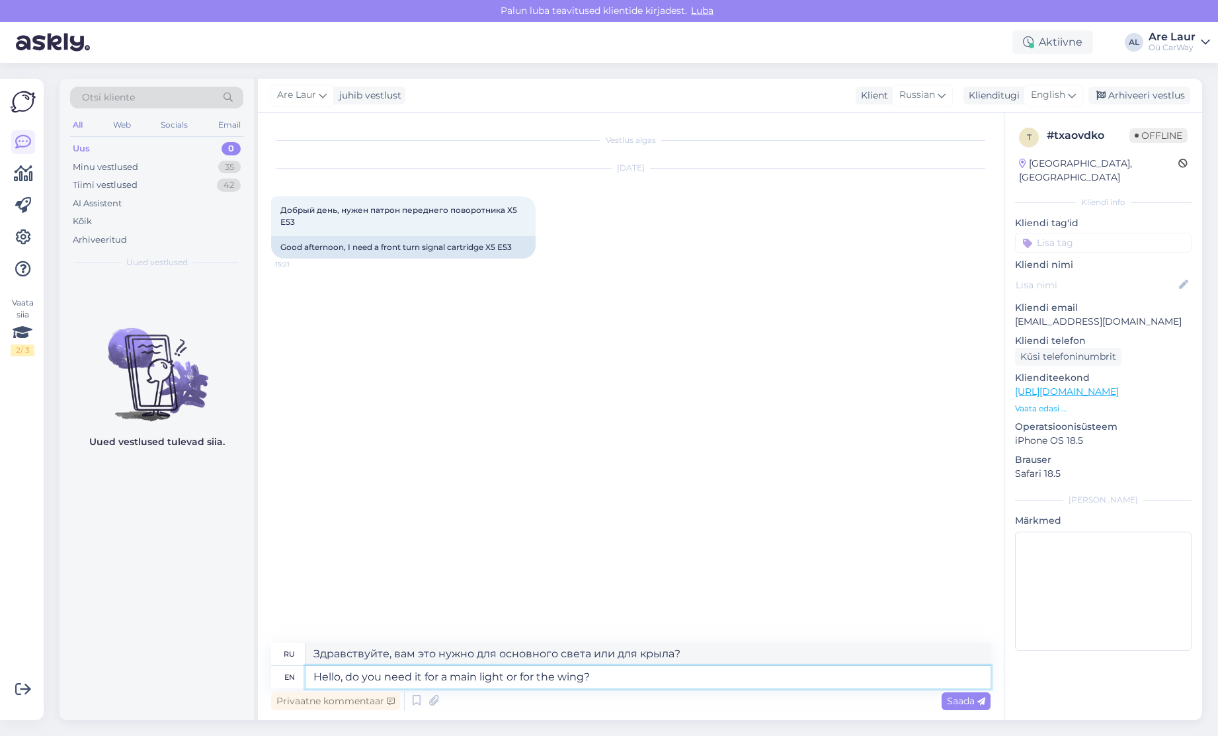
type textarea "Здравствуйте, он вам нужен для основного света или для крыла?"
type textarea "Hello, do you need it for a main light or for the wing?"
click at [943, 698] on div "Saada" at bounding box center [966, 702] width 49 height 18
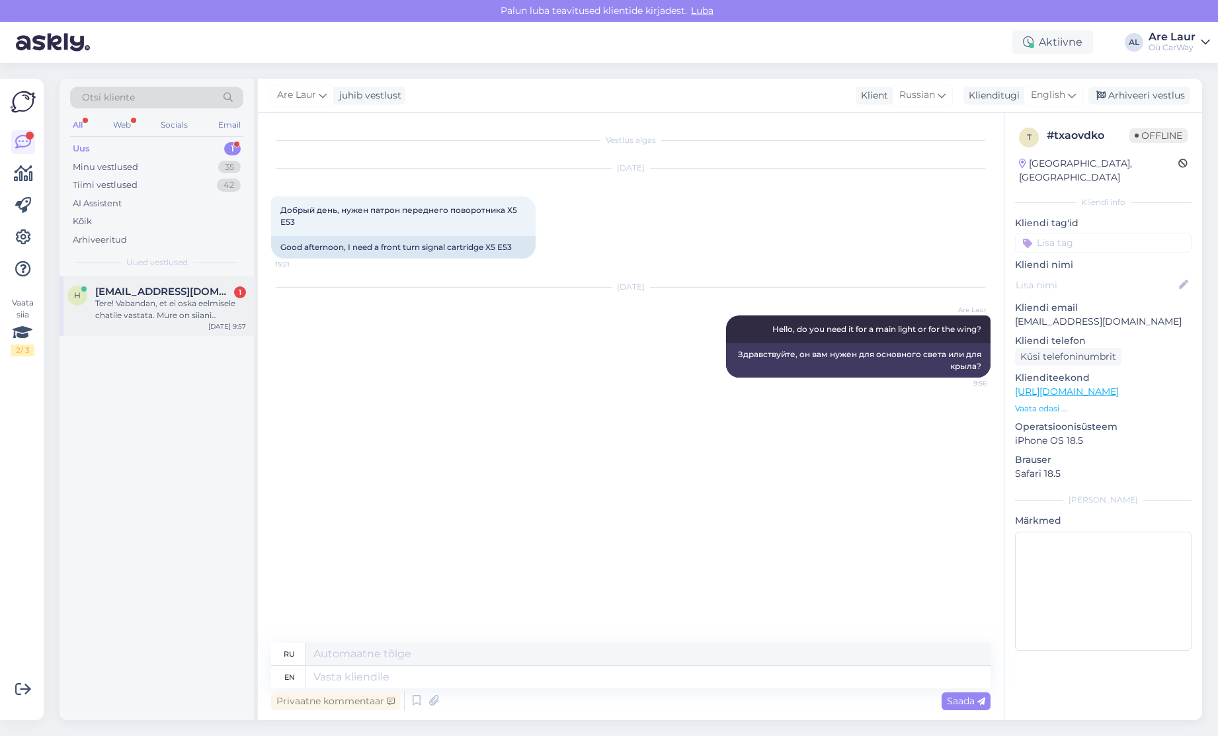
click at [183, 304] on div "Tere! Vabandan, et ei oska eelmisele chatile vastata. Mure on siiani aktuualne …" at bounding box center [170, 310] width 151 height 24
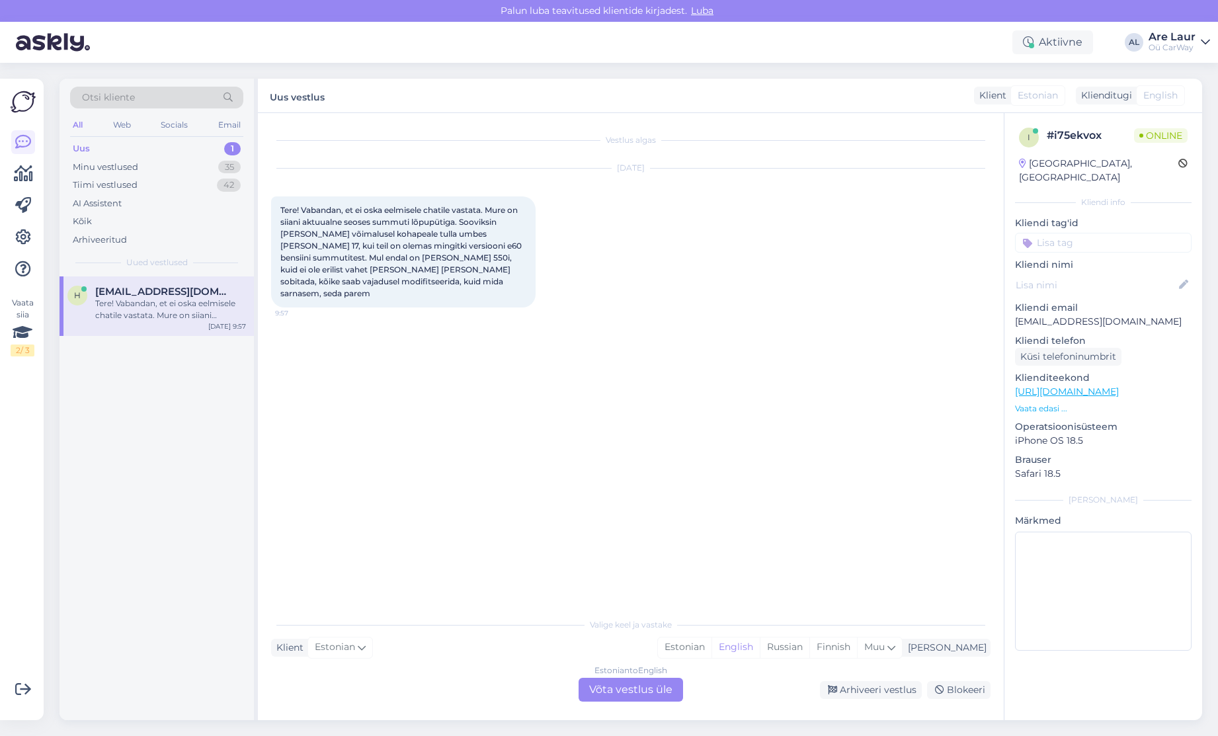
click at [630, 688] on div "Estonian to English Võta vestlus üle" at bounding box center [631, 690] width 105 height 24
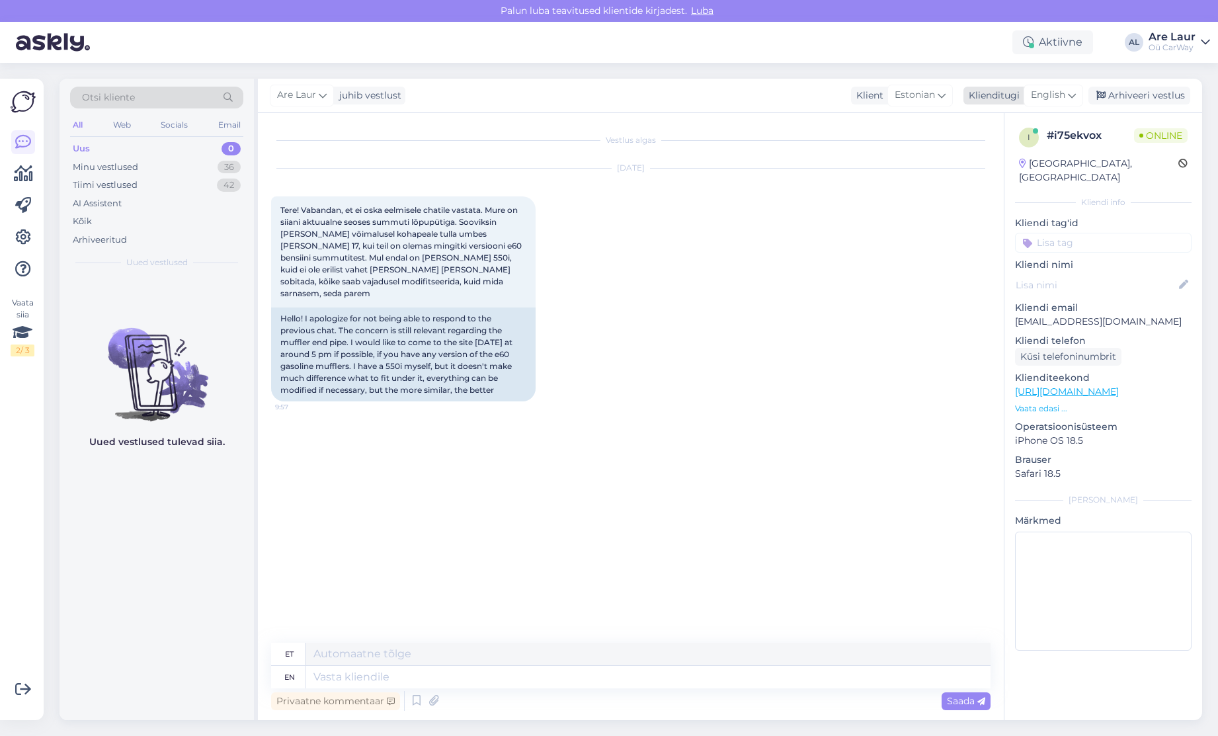
click at [1062, 91] on span "English" at bounding box center [1048, 95] width 34 height 15
click at [998, 126] on input "eng" at bounding box center [1024, 124] width 124 height 21
type input "est"
click at [1001, 146] on link "Estonian" at bounding box center [1024, 154] width 146 height 21
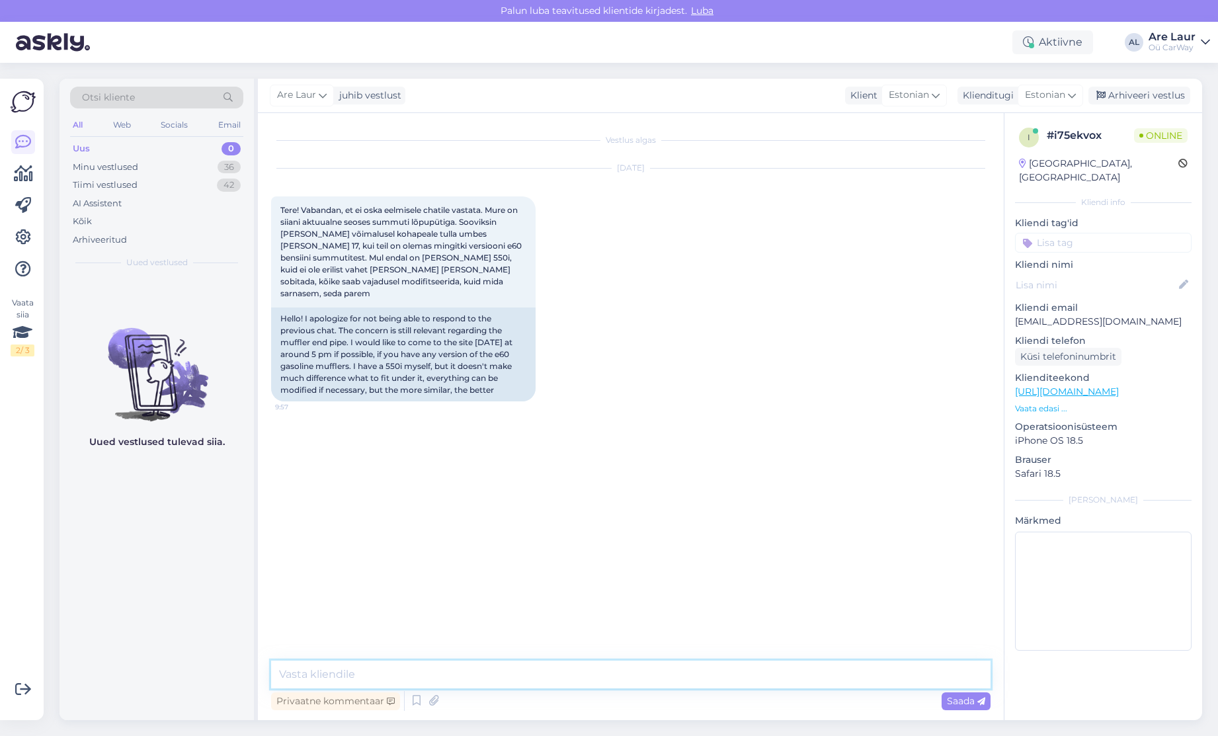
click at [365, 673] on textarea at bounding box center [631, 675] width 720 height 28
type textarea "Tere,"
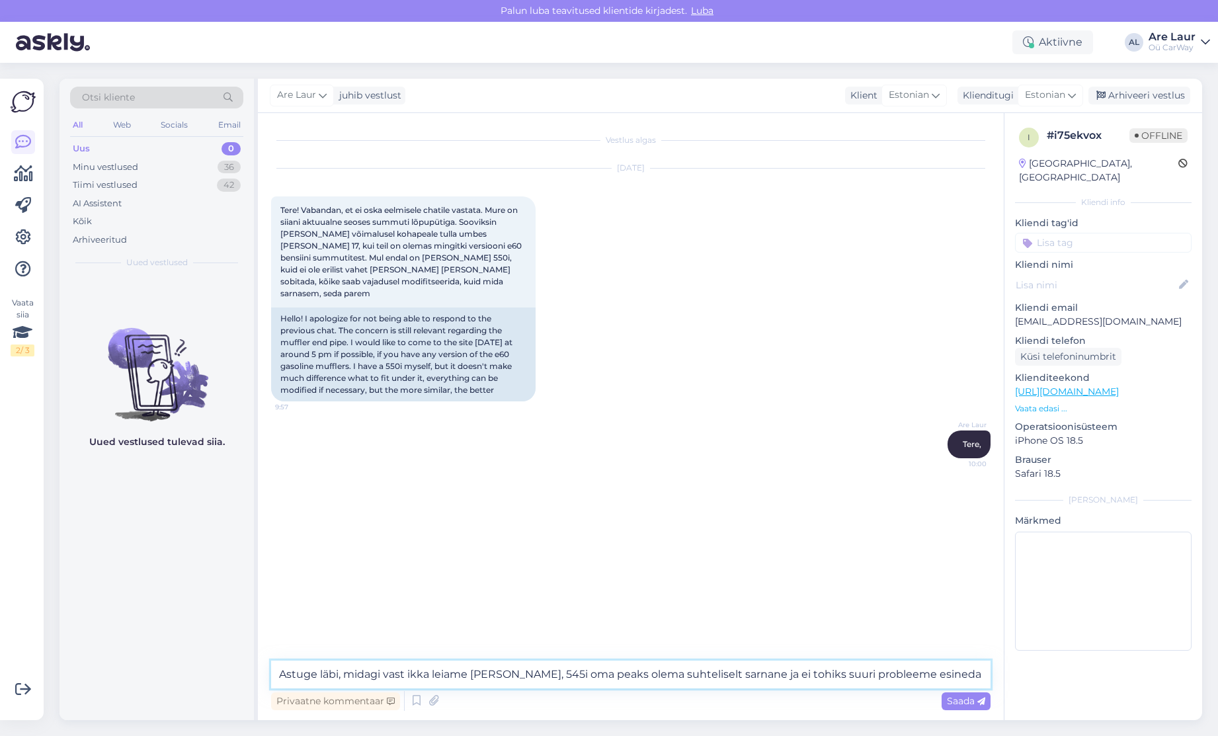
type textarea "Astuge läbi, midagi vast ikka leiame [PERSON_NAME], 545i oma peaks olema suhtel…"
